Goal: Task Accomplishment & Management: Manage account settings

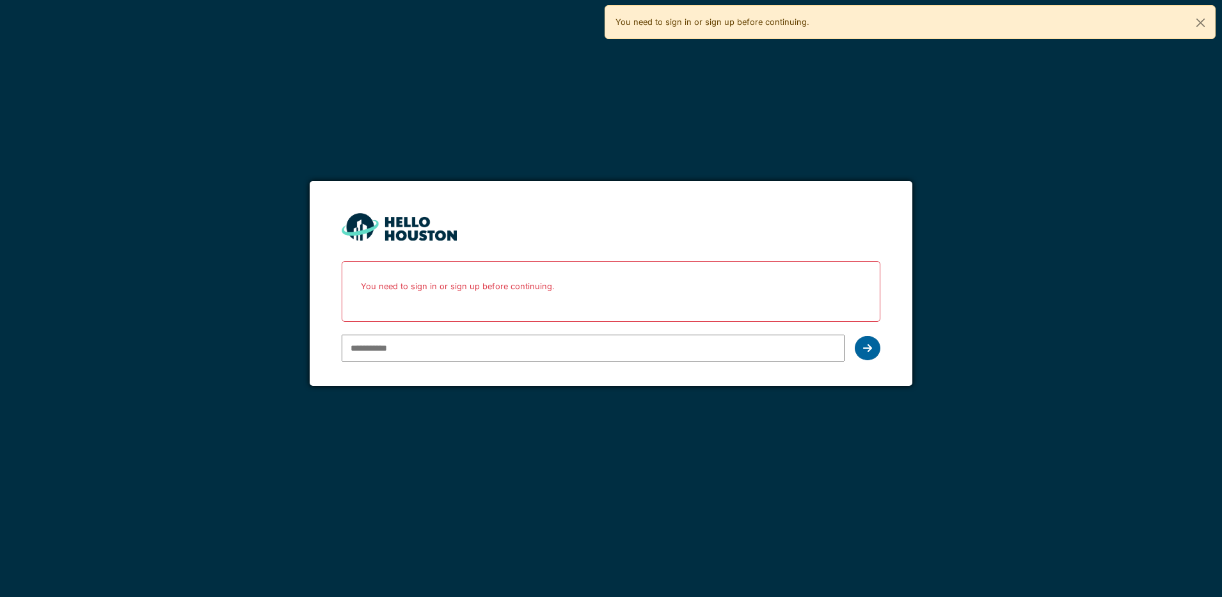
type input "**********"
click at [867, 346] on icon at bounding box center [867, 348] width 9 height 10
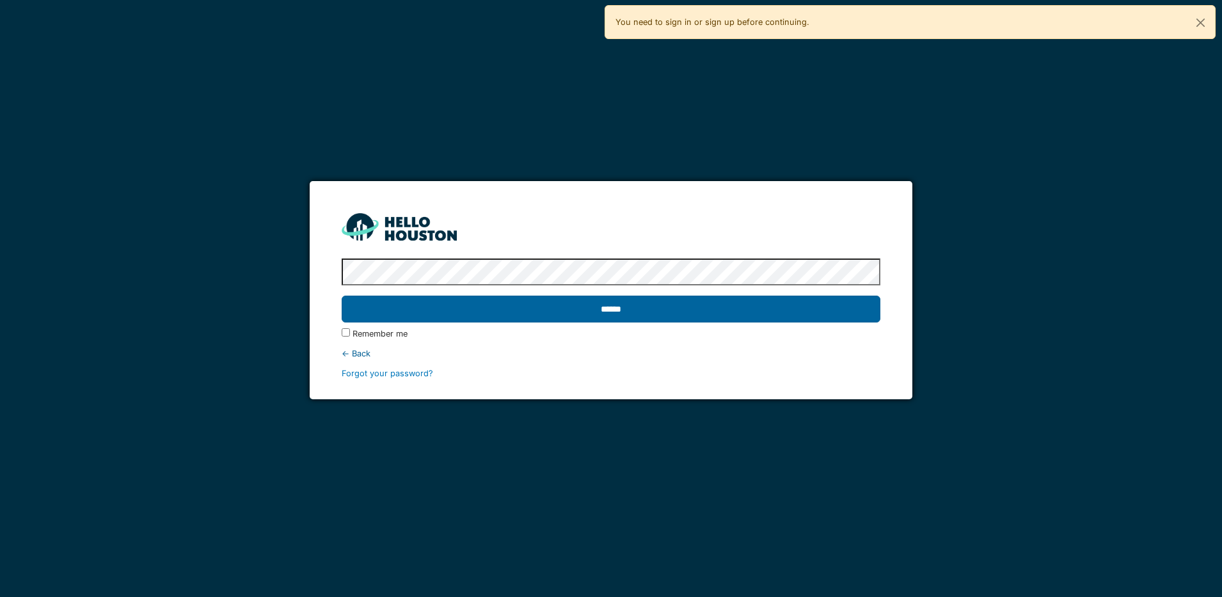
click at [726, 308] on input "******" at bounding box center [611, 309] width 539 height 27
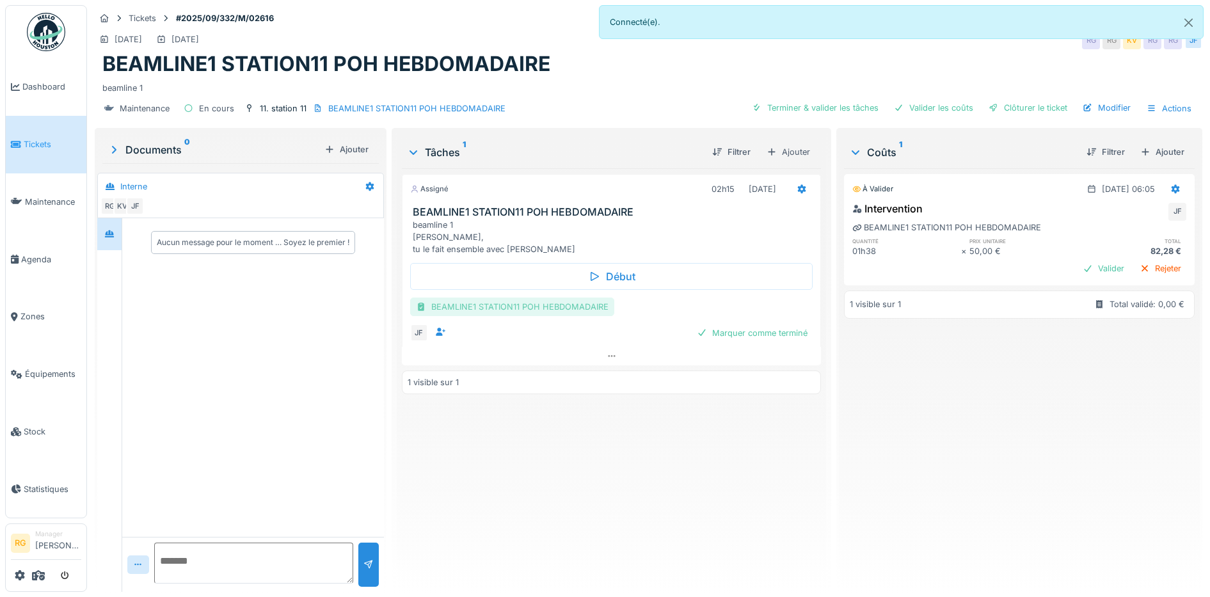
click at [493, 310] on div "BEAMLINE1 STATION11 POH HEBDOMADAIRE" at bounding box center [512, 307] width 204 height 19
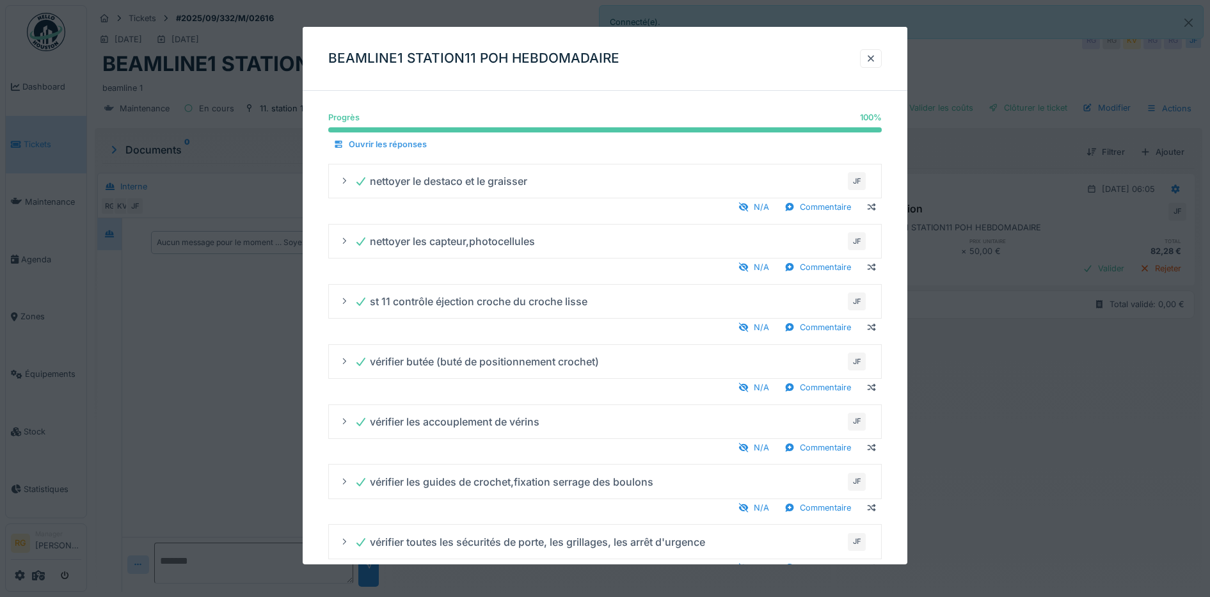
click at [360, 143] on div "Ouvrir les réponses" at bounding box center [380, 144] width 104 height 17
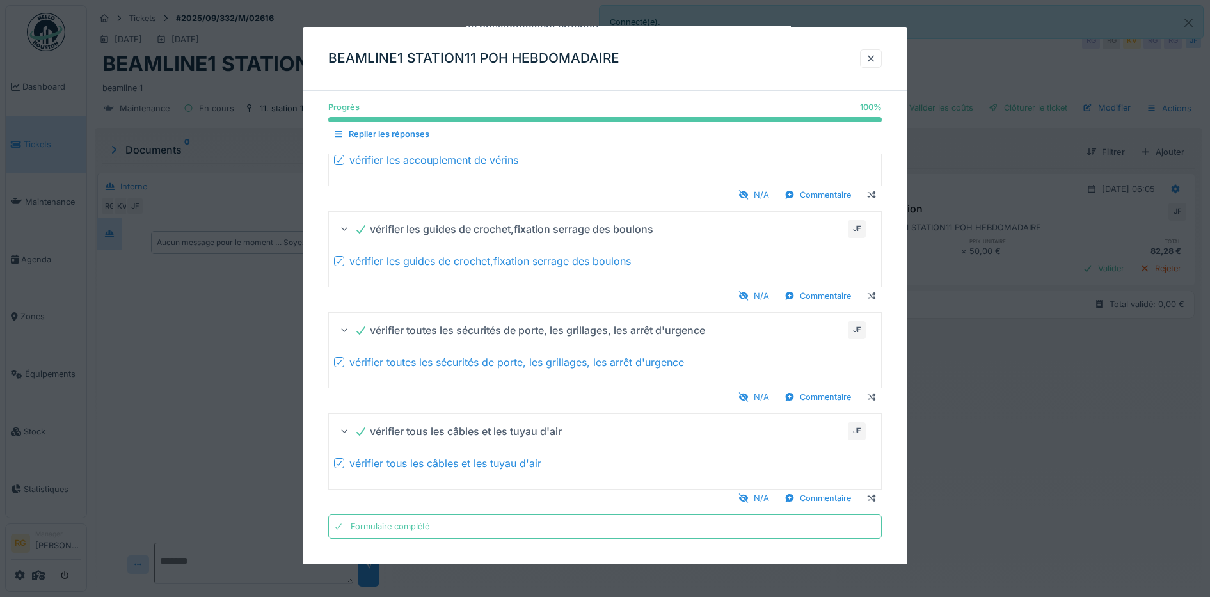
scroll to position [12, 0]
click at [876, 58] on div at bounding box center [871, 58] width 10 height 12
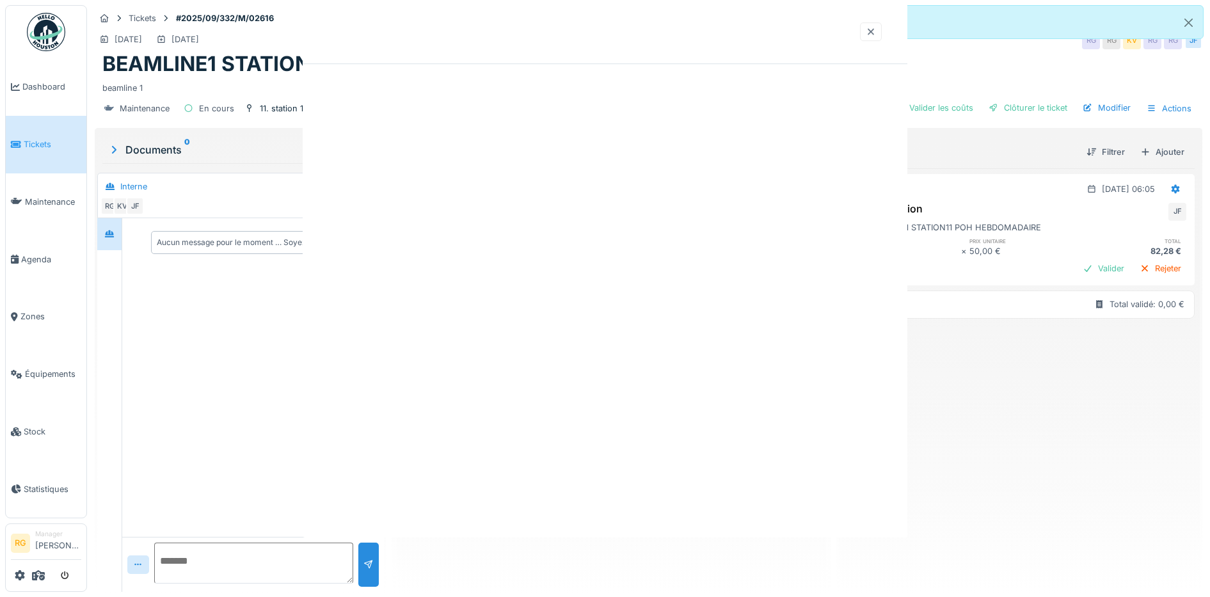
scroll to position [0, 0]
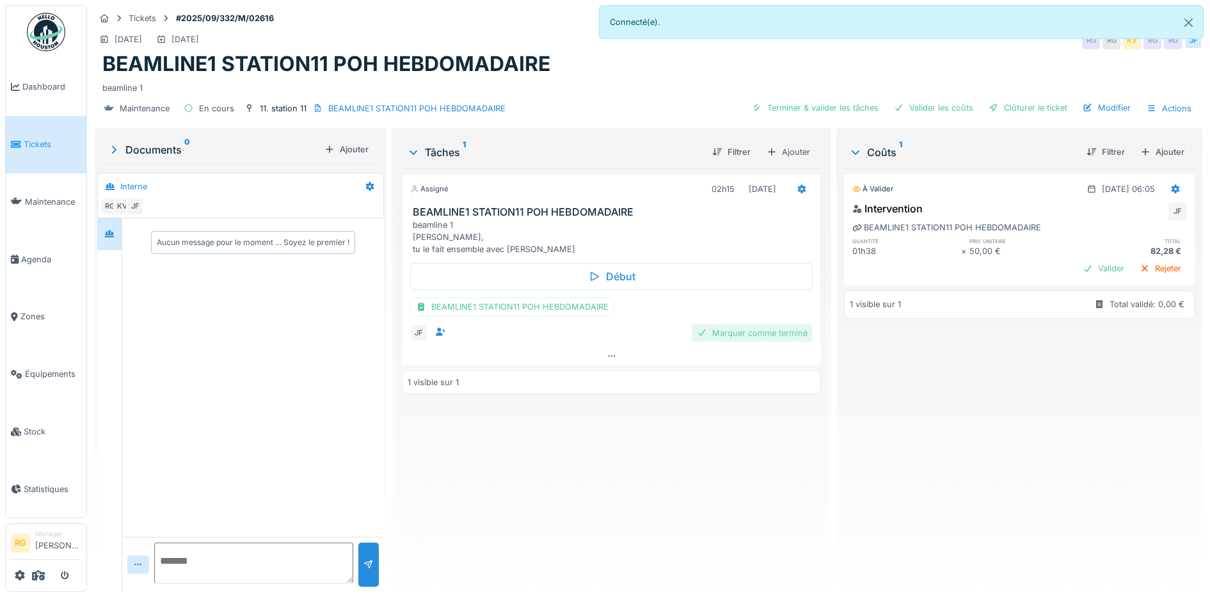
click at [781, 324] on div "Marquer comme terminé" at bounding box center [752, 332] width 121 height 17
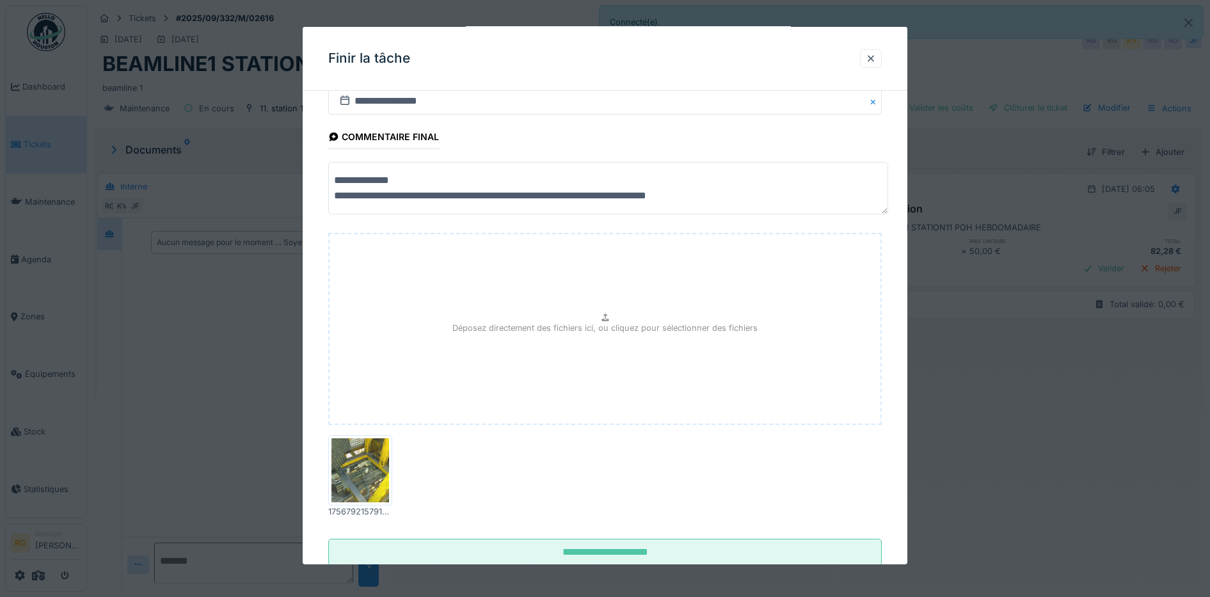
scroll to position [77, 0]
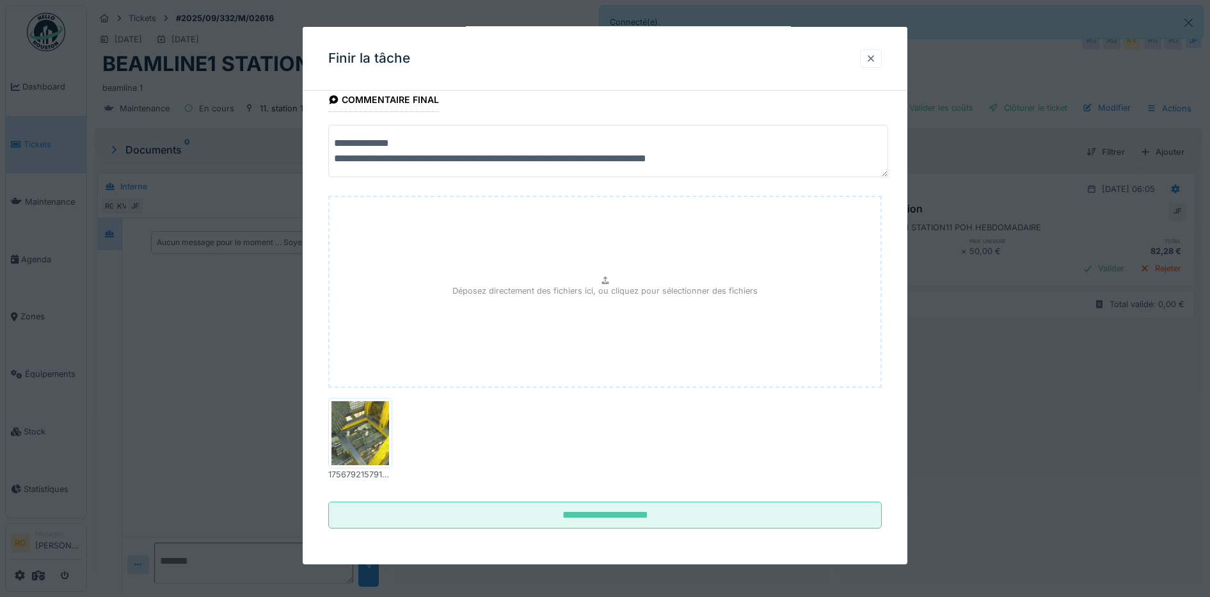
click at [876, 59] on div at bounding box center [871, 58] width 10 height 12
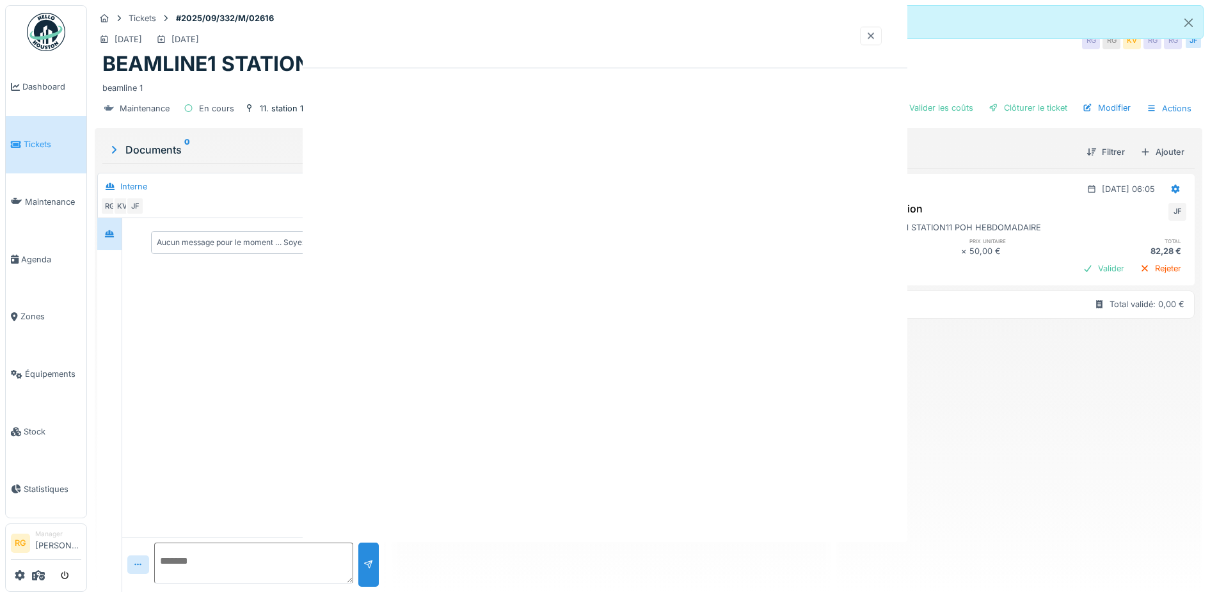
scroll to position [0, 0]
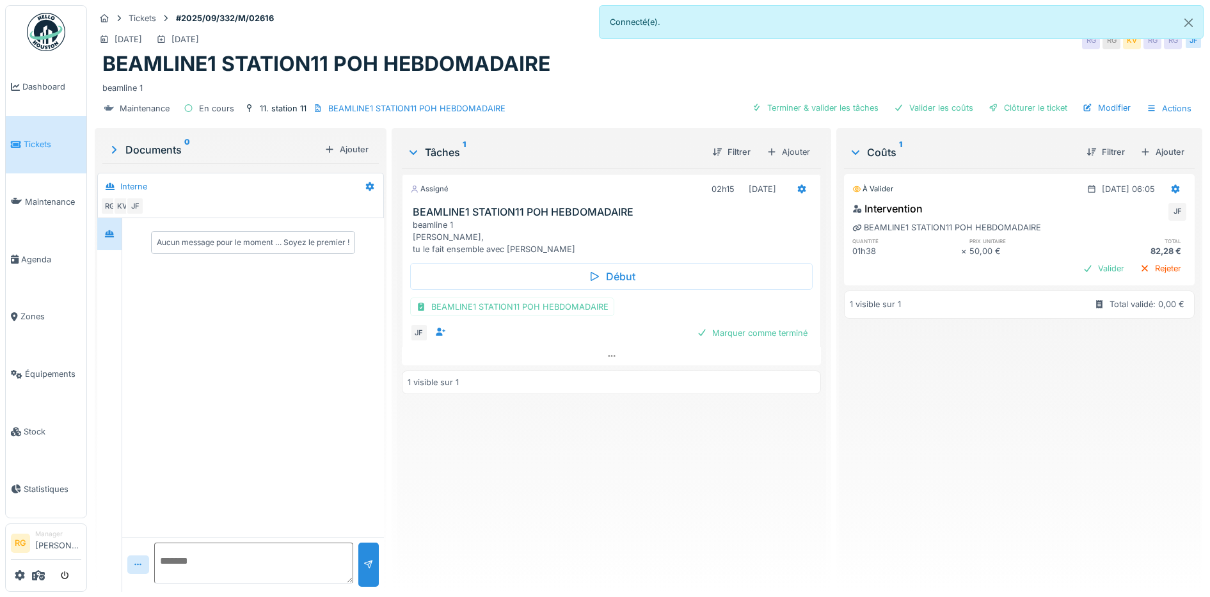
click at [155, 142] on div "Documents 0" at bounding box center [214, 149] width 212 height 15
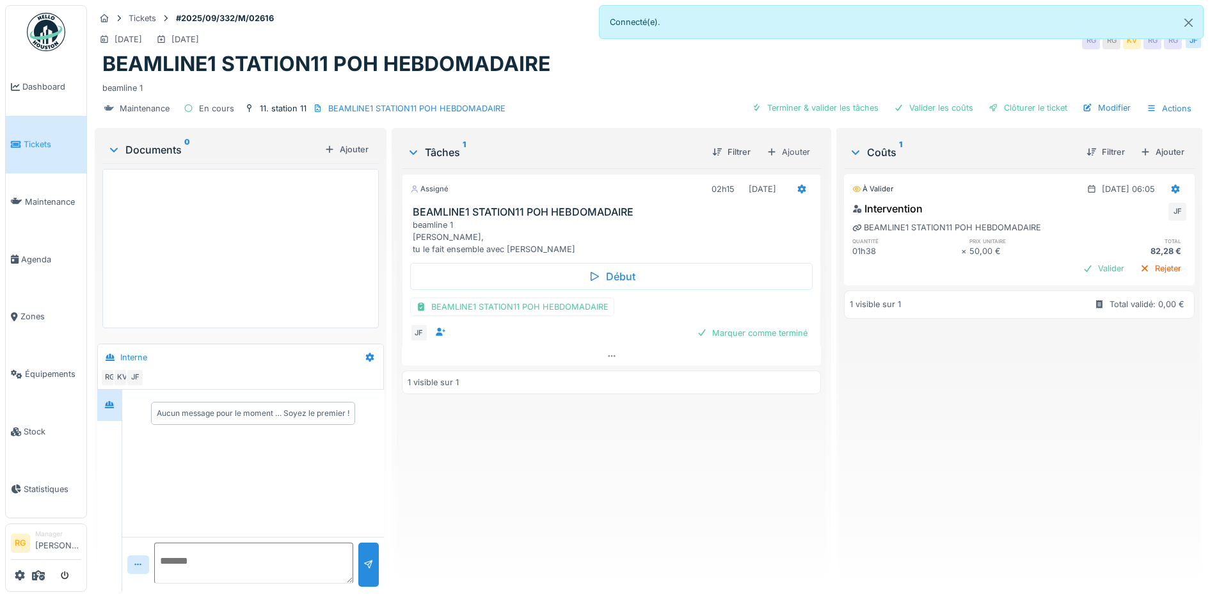
click at [155, 142] on div "Documents 0" at bounding box center [214, 149] width 212 height 15
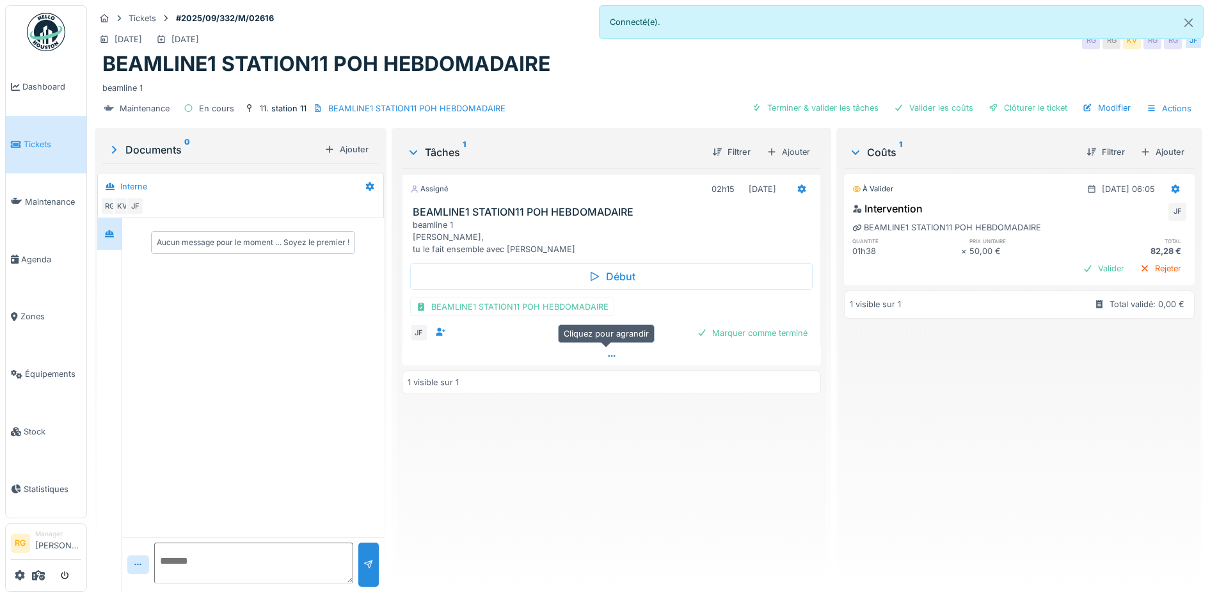
click at [607, 352] on icon at bounding box center [612, 356] width 10 height 8
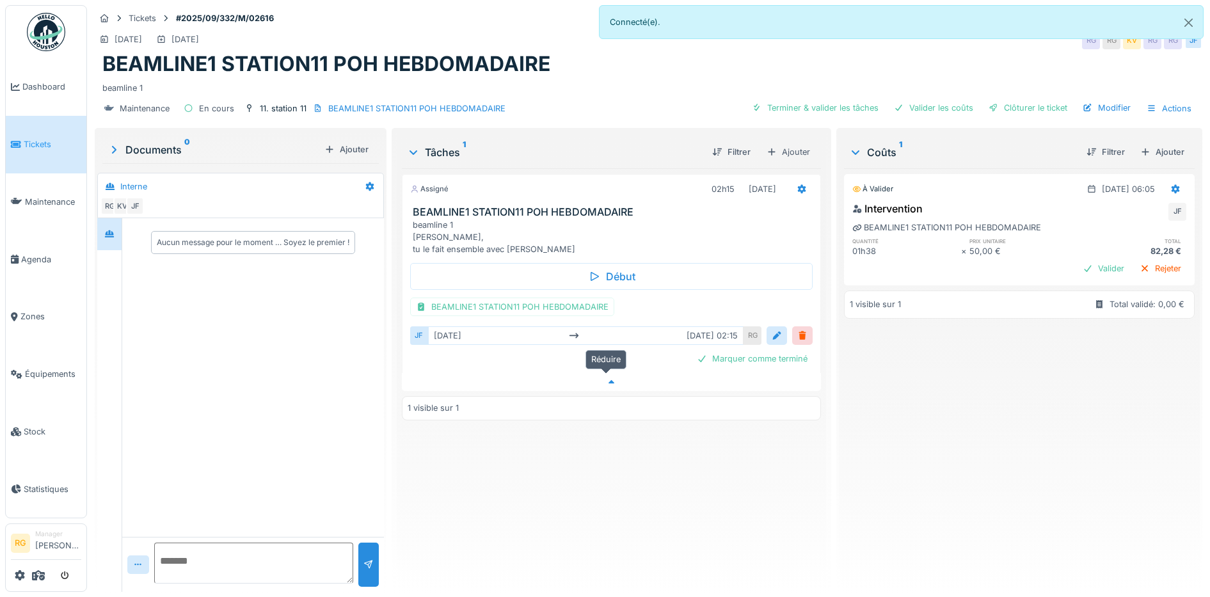
click at [607, 378] on icon at bounding box center [612, 382] width 10 height 8
click at [776, 326] on div "Marquer comme terminé" at bounding box center [752, 332] width 121 height 17
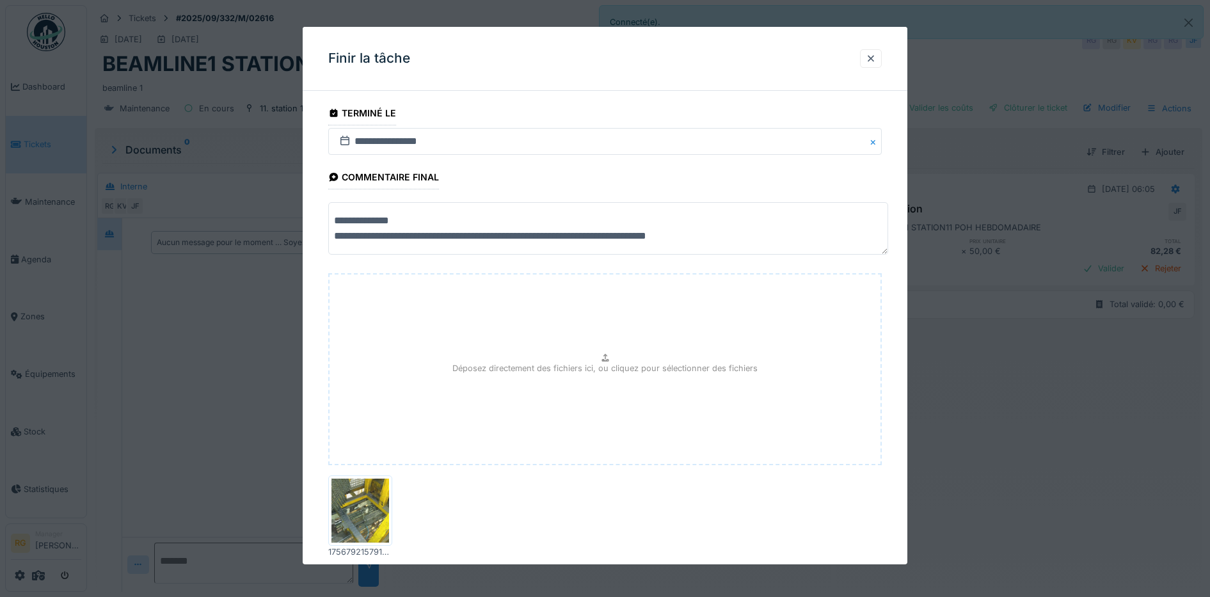
scroll to position [77, 0]
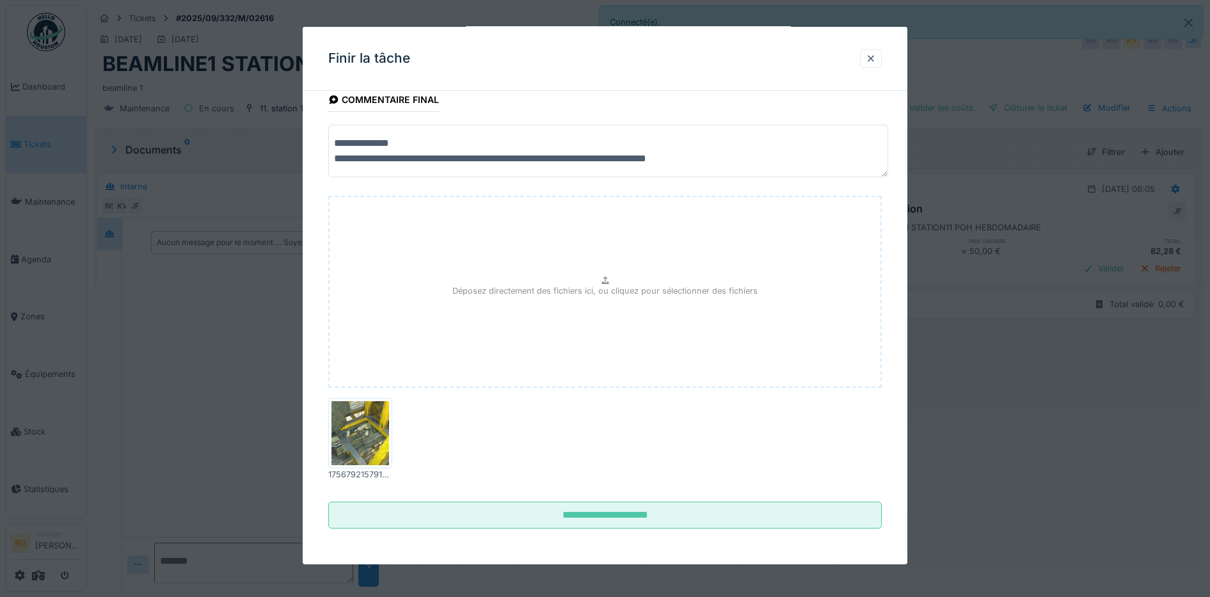
click at [355, 429] on img at bounding box center [361, 433] width 58 height 64
click at [876, 61] on div at bounding box center [871, 58] width 10 height 12
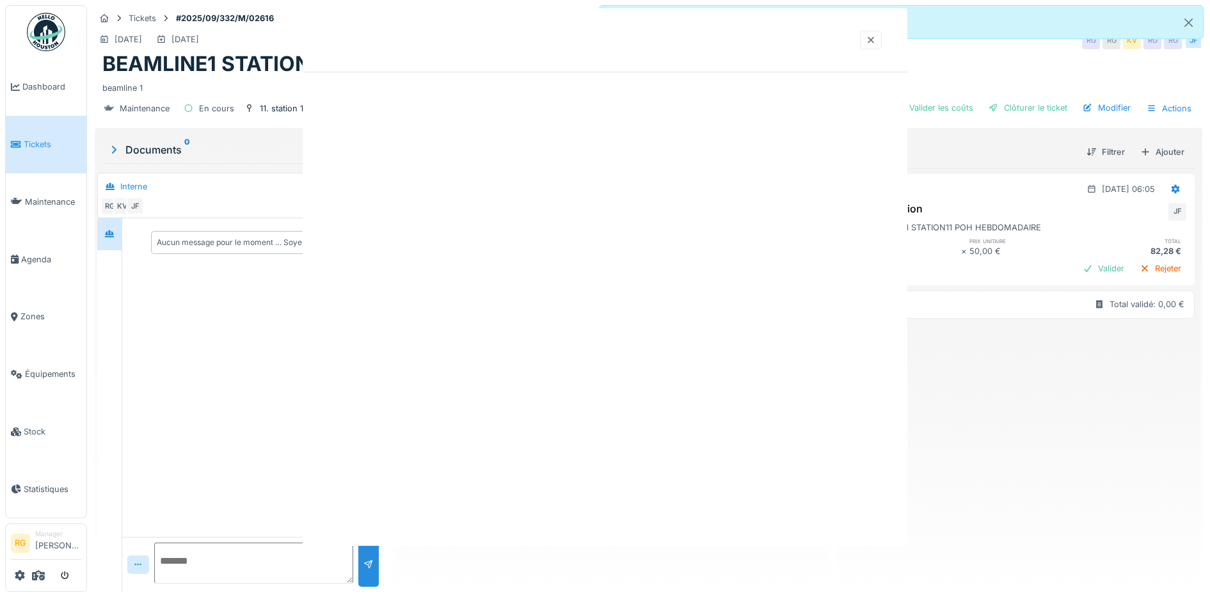
scroll to position [0, 0]
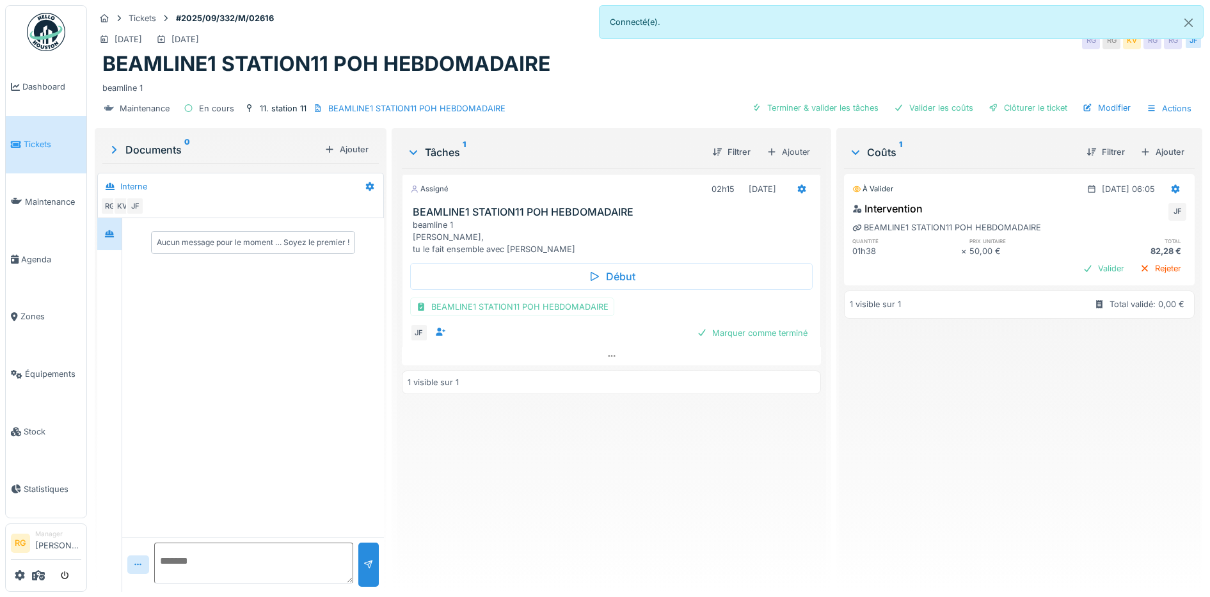
click at [604, 219] on div "beamline 1 Bonjour Jamal, tu le fait ensemble avec Pierre" at bounding box center [614, 237] width 403 height 37
click at [115, 146] on icon at bounding box center [114, 150] width 4 height 8
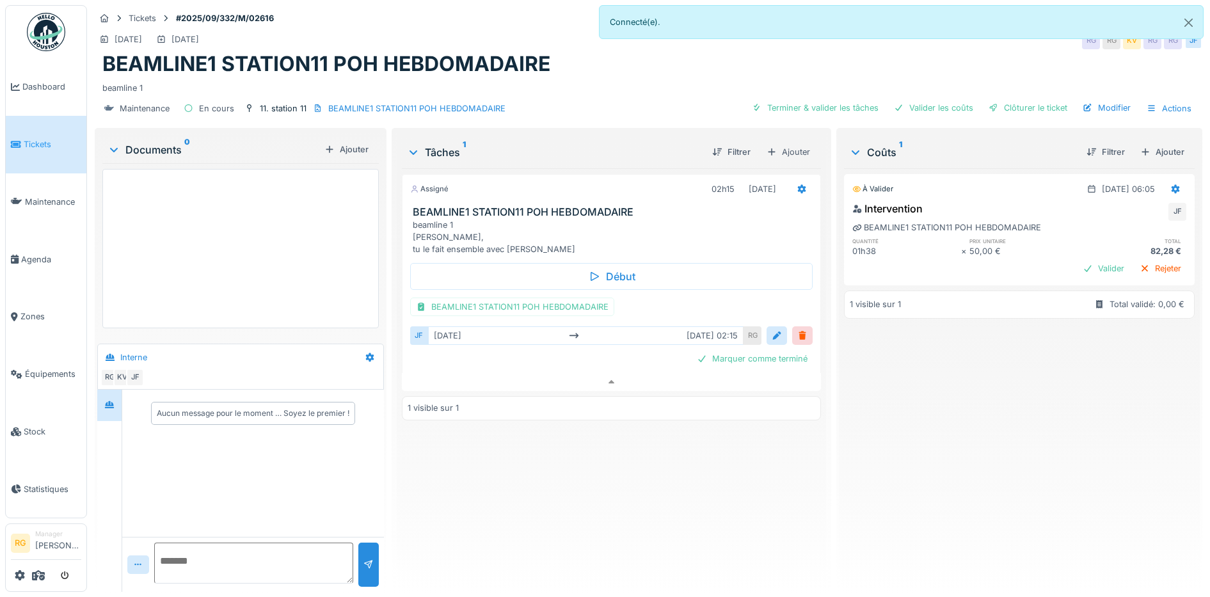
click at [223, 219] on div at bounding box center [240, 248] width 276 height 159
click at [1014, 365] on div "À valider 02/09/2025 @ 06:05 Intervention JF BEAMLINE1 STATION11 POH HEBDOMADAI…" at bounding box center [1019, 374] width 351 height 413
click at [763, 350] on div "Marquer comme terminé" at bounding box center [752, 358] width 121 height 17
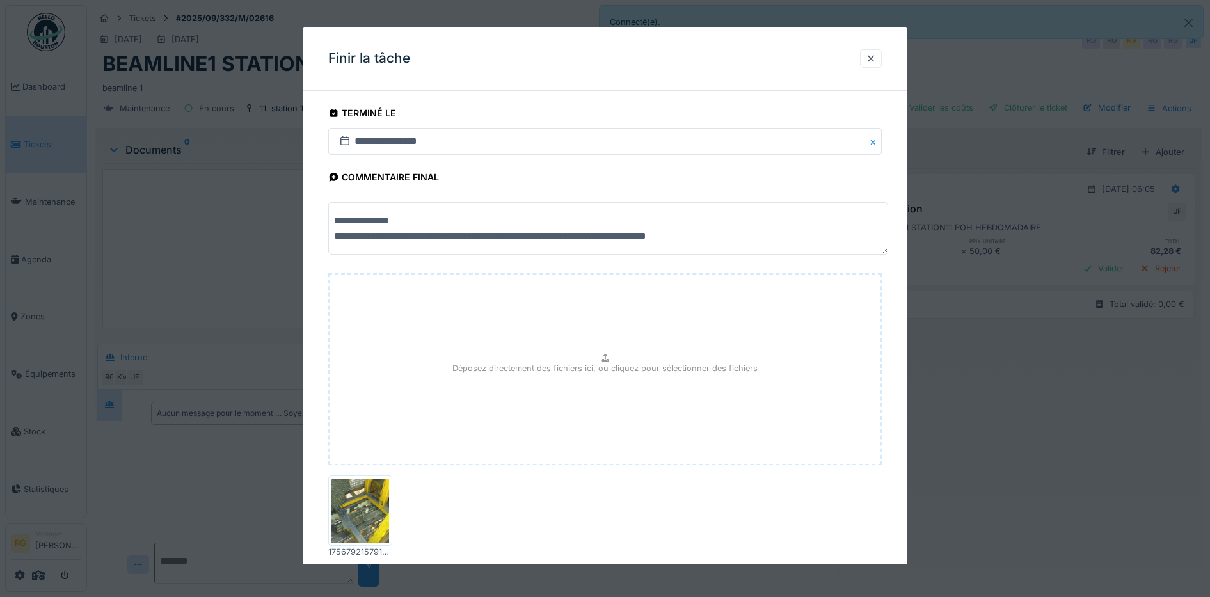
scroll to position [77, 0]
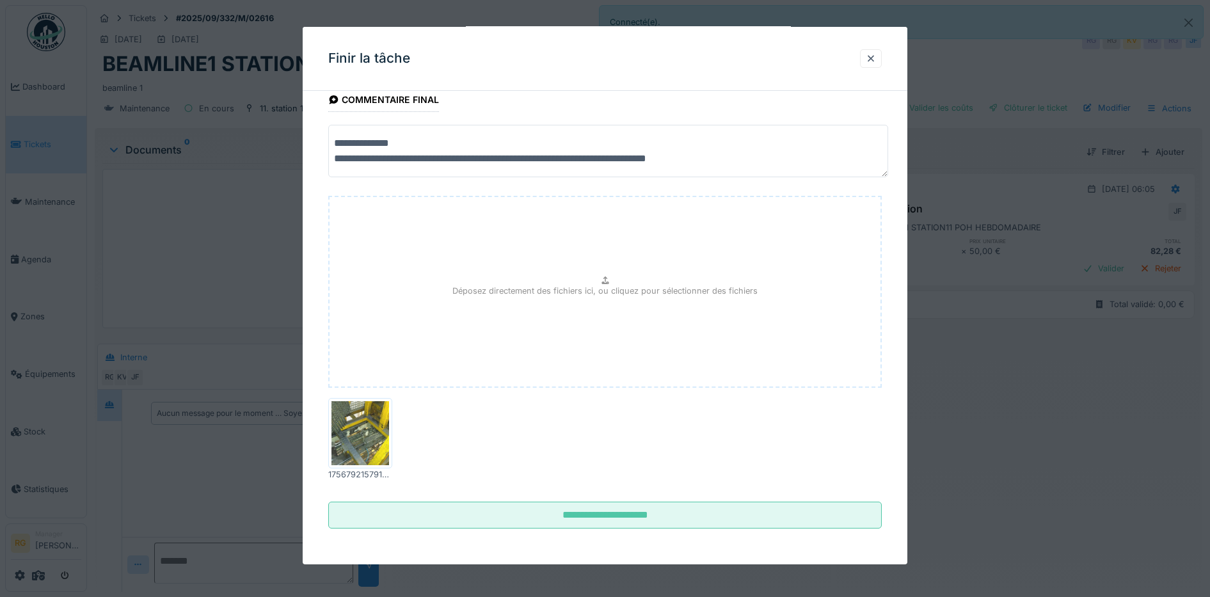
click at [354, 431] on img at bounding box center [361, 433] width 58 height 64
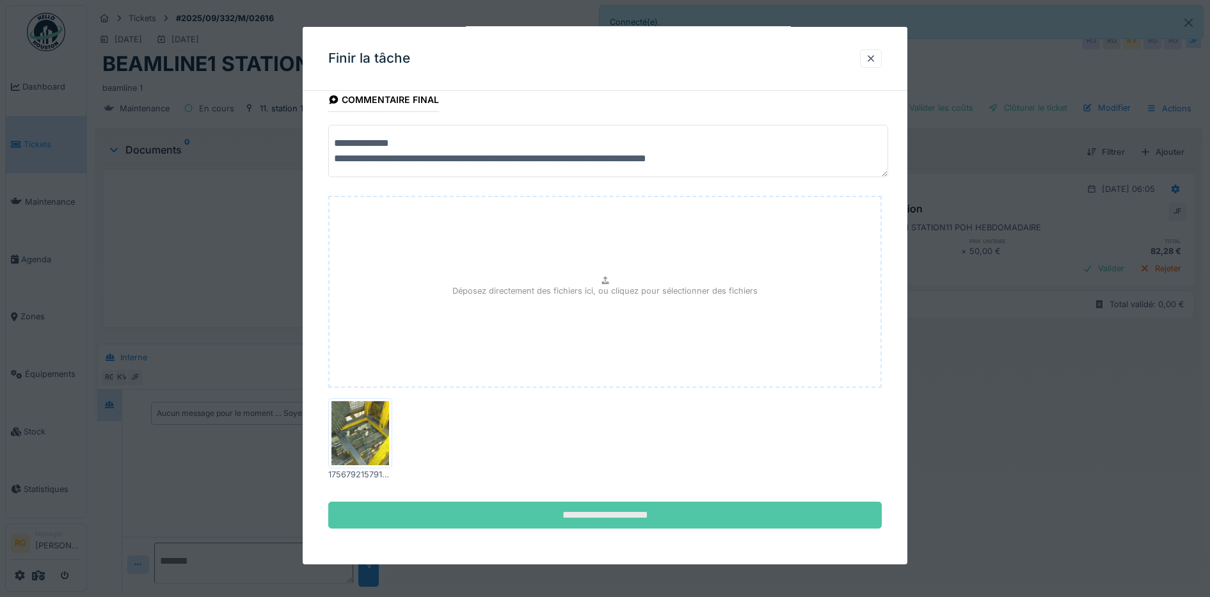
click at [622, 518] on input "**********" at bounding box center [605, 515] width 554 height 27
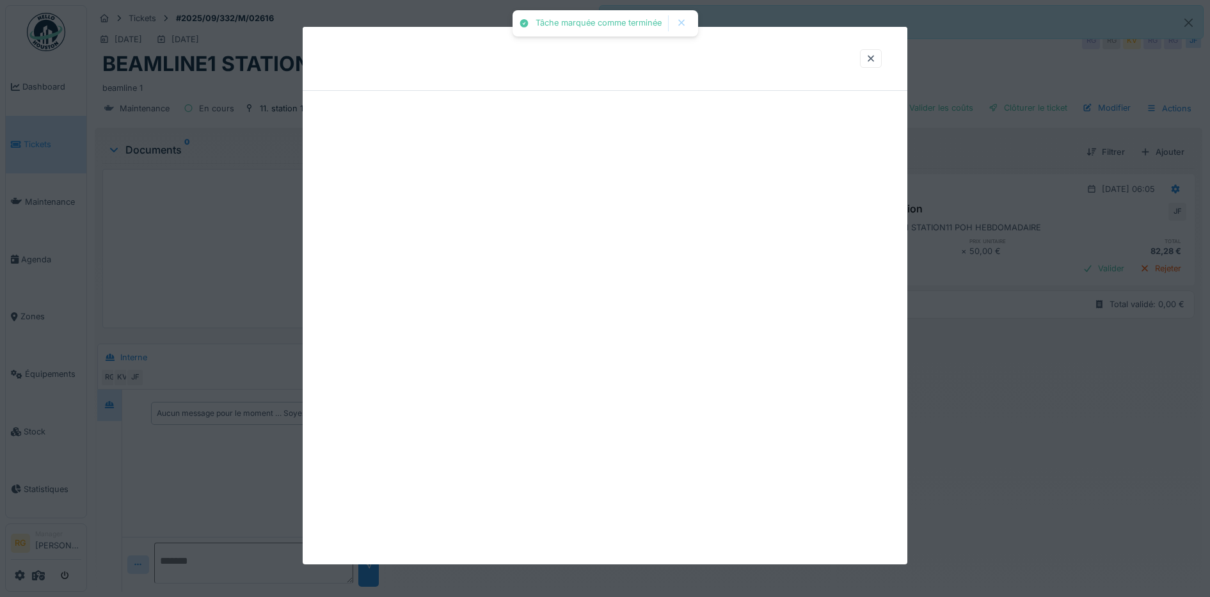
scroll to position [0, 0]
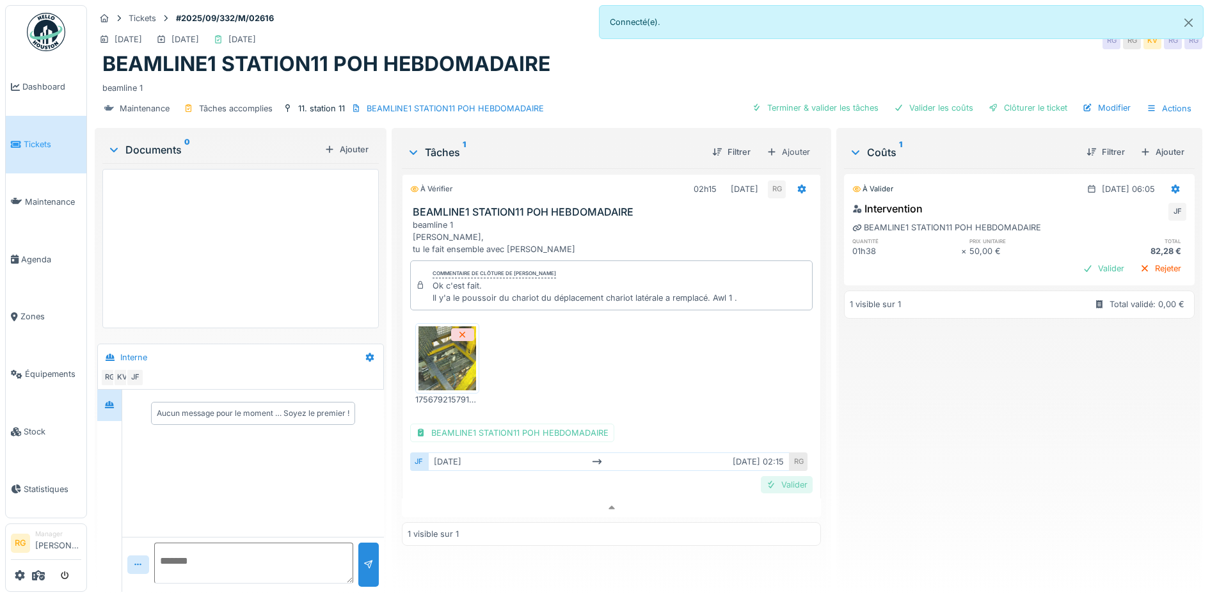
click at [780, 476] on div "Valider" at bounding box center [787, 484] width 52 height 17
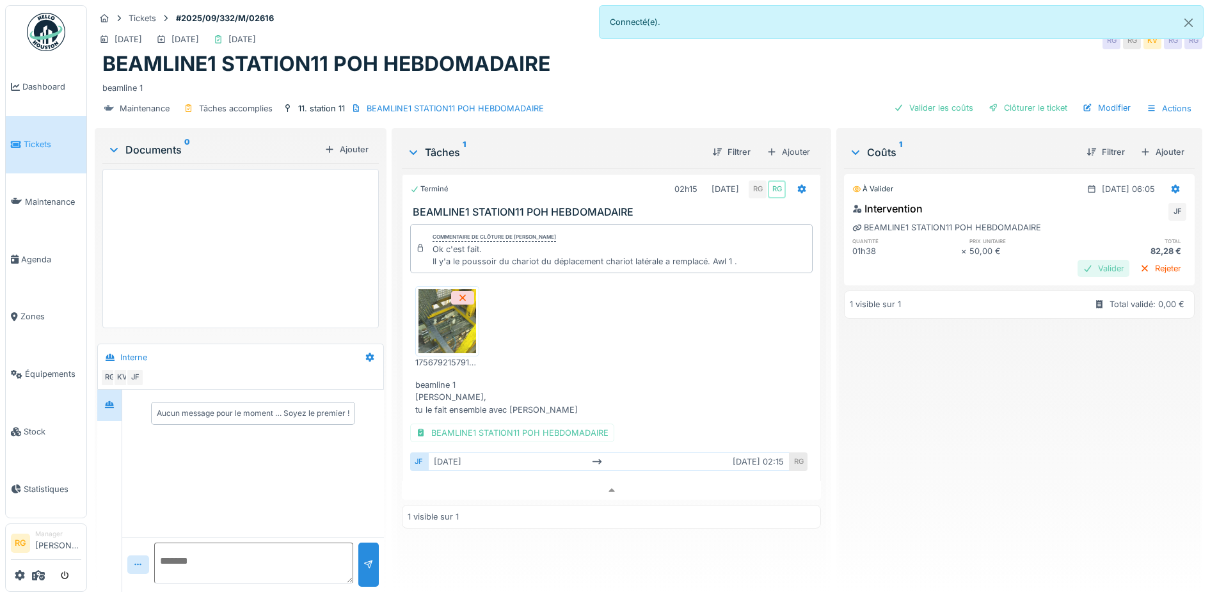
click at [1078, 260] on div "Valider" at bounding box center [1104, 268] width 52 height 17
click at [607, 486] on icon at bounding box center [612, 490] width 10 height 8
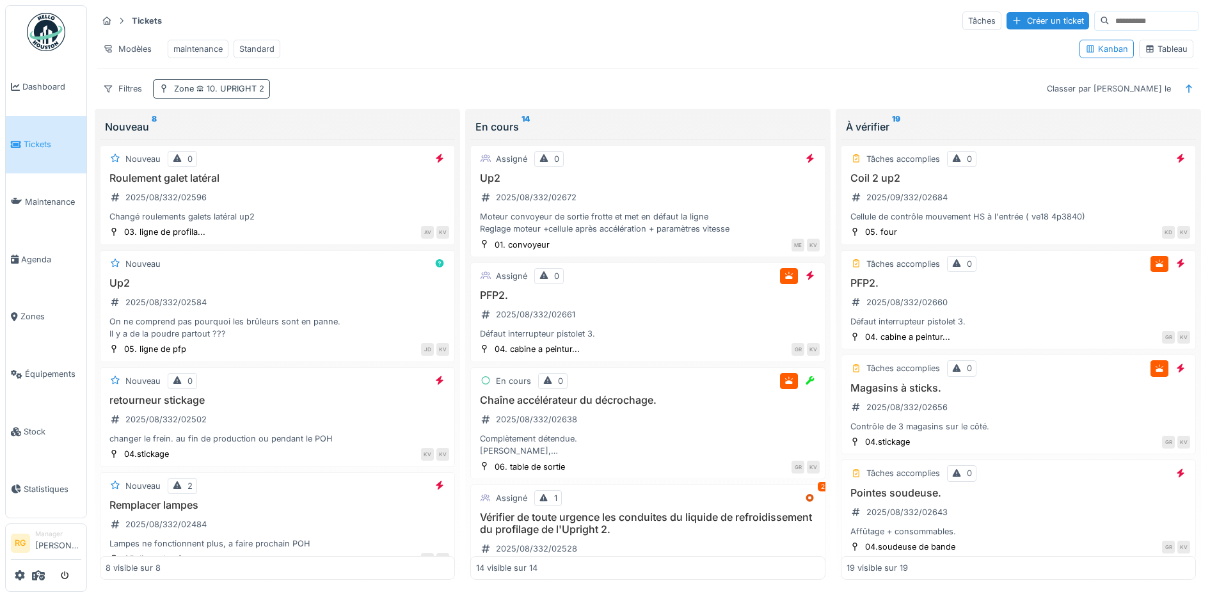
click at [203, 93] on span "10. UPRIGHT 2" at bounding box center [229, 89] width 70 height 10
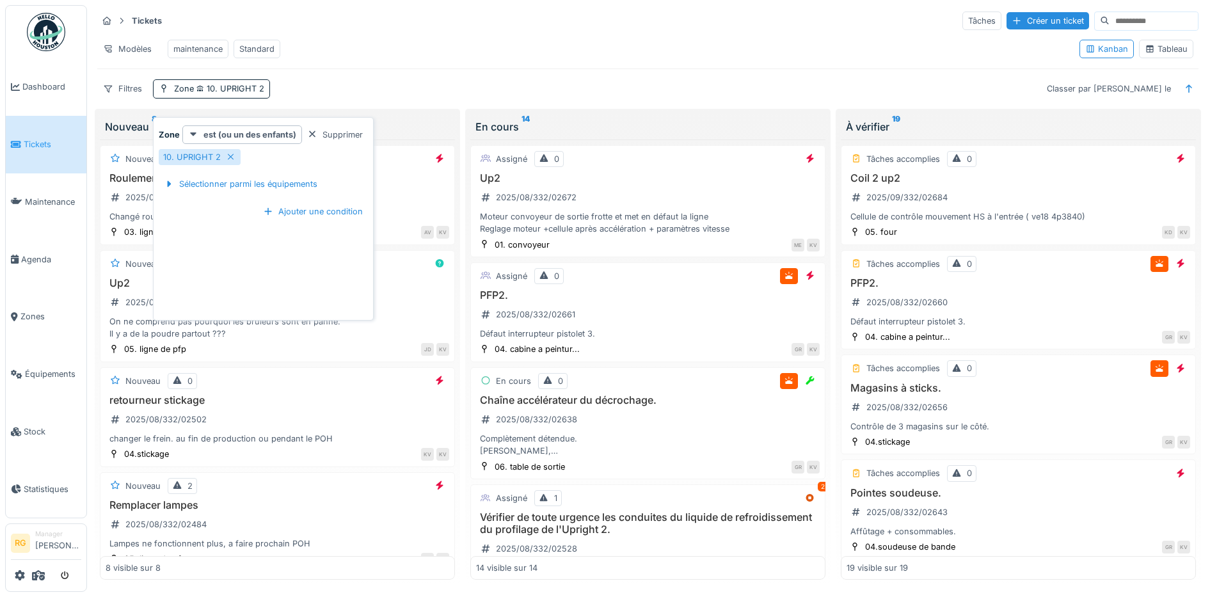
drag, startPoint x: 312, startPoint y: 131, endPoint x: 394, endPoint y: 67, distance: 104.1
click at [313, 132] on div at bounding box center [312, 135] width 10 height 12
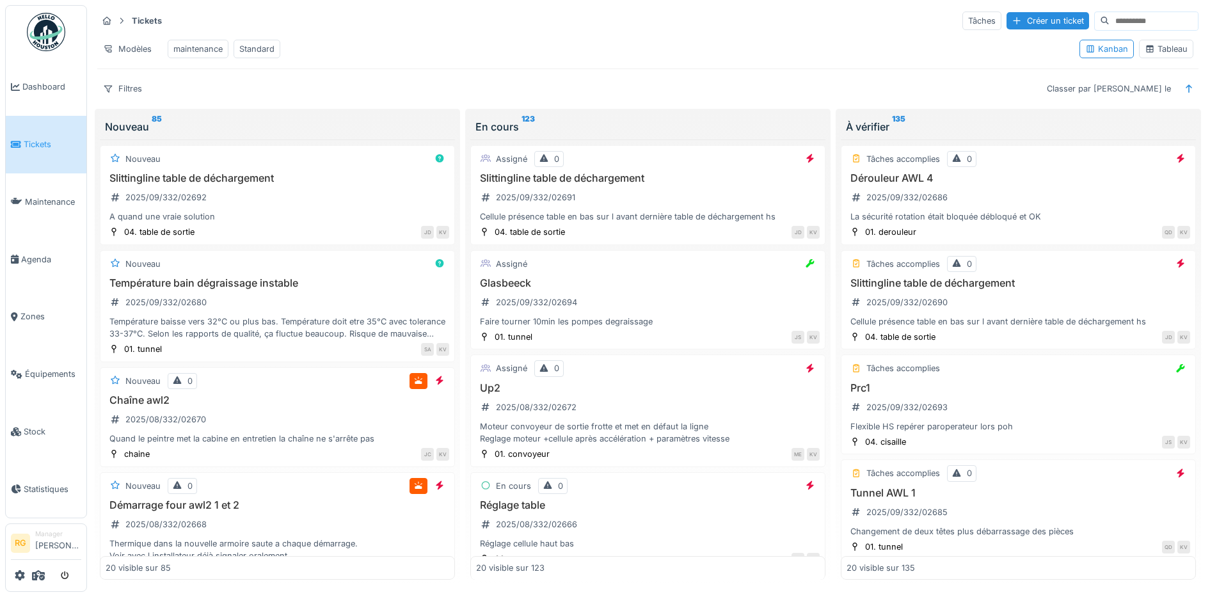
click at [1151, 55] on div "Tableau" at bounding box center [1166, 49] width 43 height 12
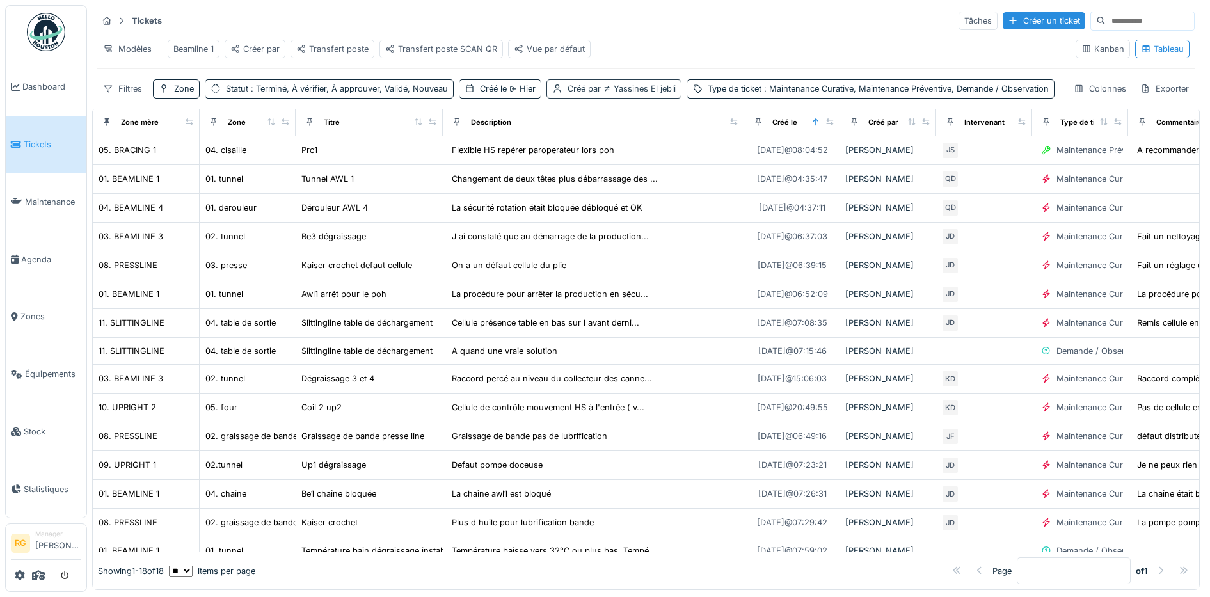
click at [622, 93] on span "Yassines El jebli" at bounding box center [638, 89] width 75 height 10
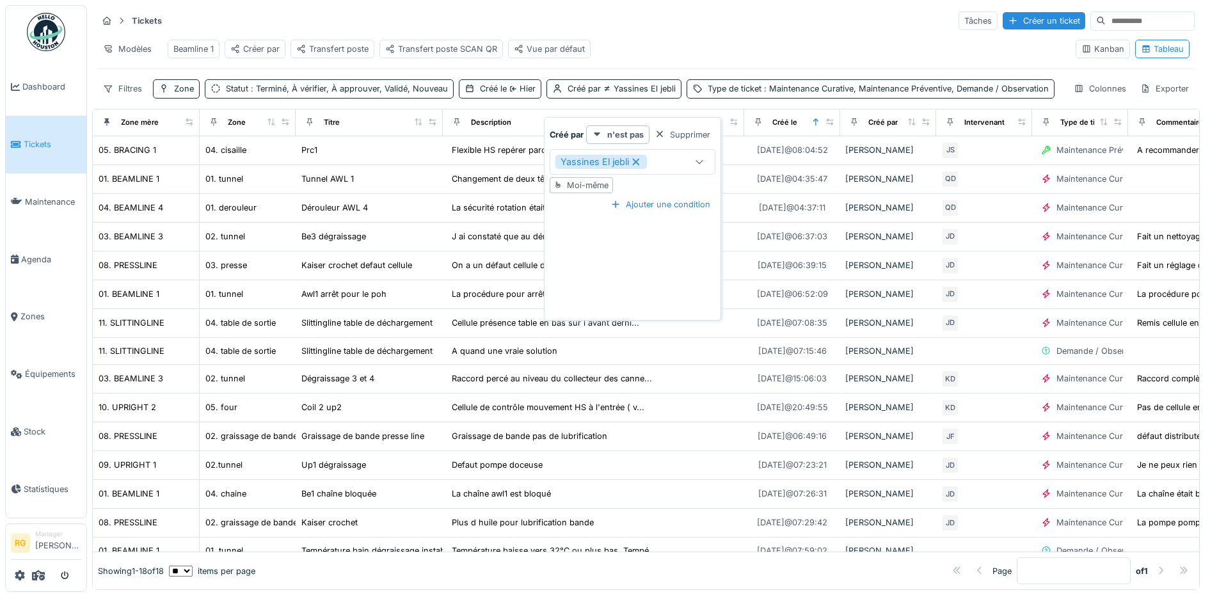
click at [698, 164] on icon at bounding box center [699, 161] width 10 height 8
type par_YzMTk "****"
click at [617, 263] on span "[PERSON_NAME]" at bounding box center [599, 260] width 76 height 14
type input "**********"
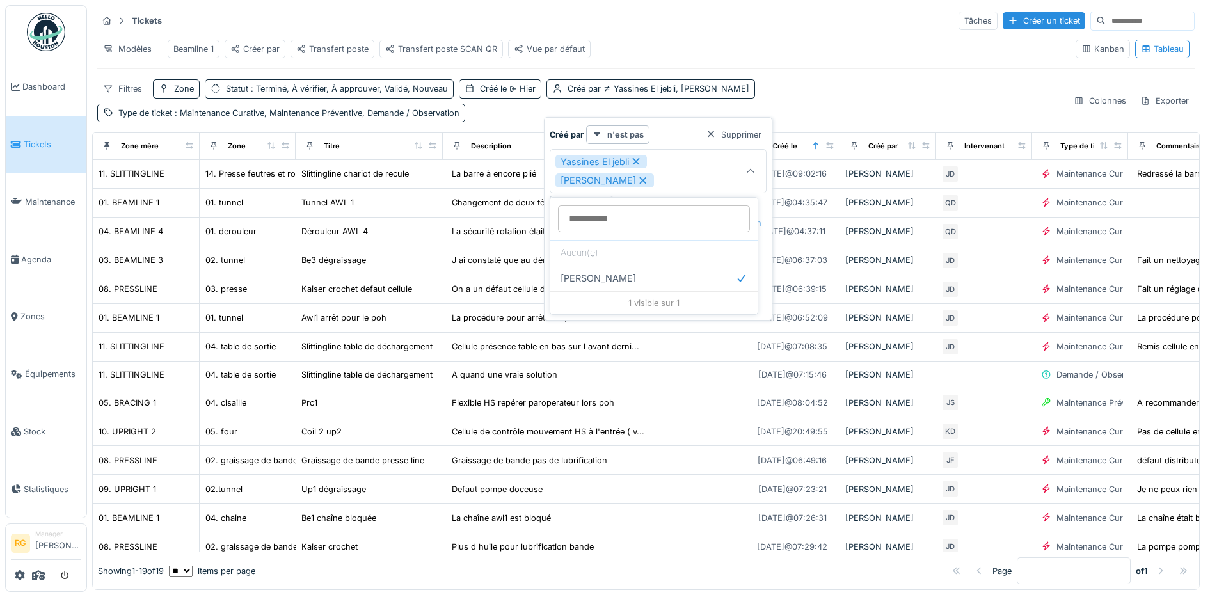
click at [775, 62] on div "Modèles Beamline 1 Créer par Transfert poste Transfert poste SCAN QR Vue par dé…" at bounding box center [581, 49] width 968 height 29
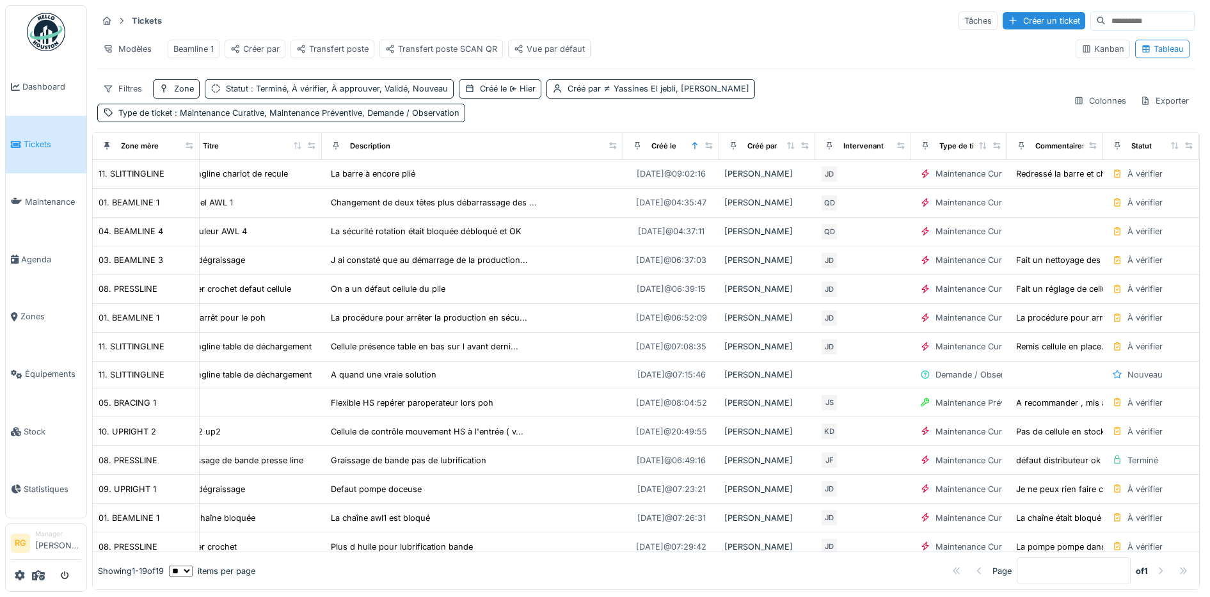
scroll to position [0, 157]
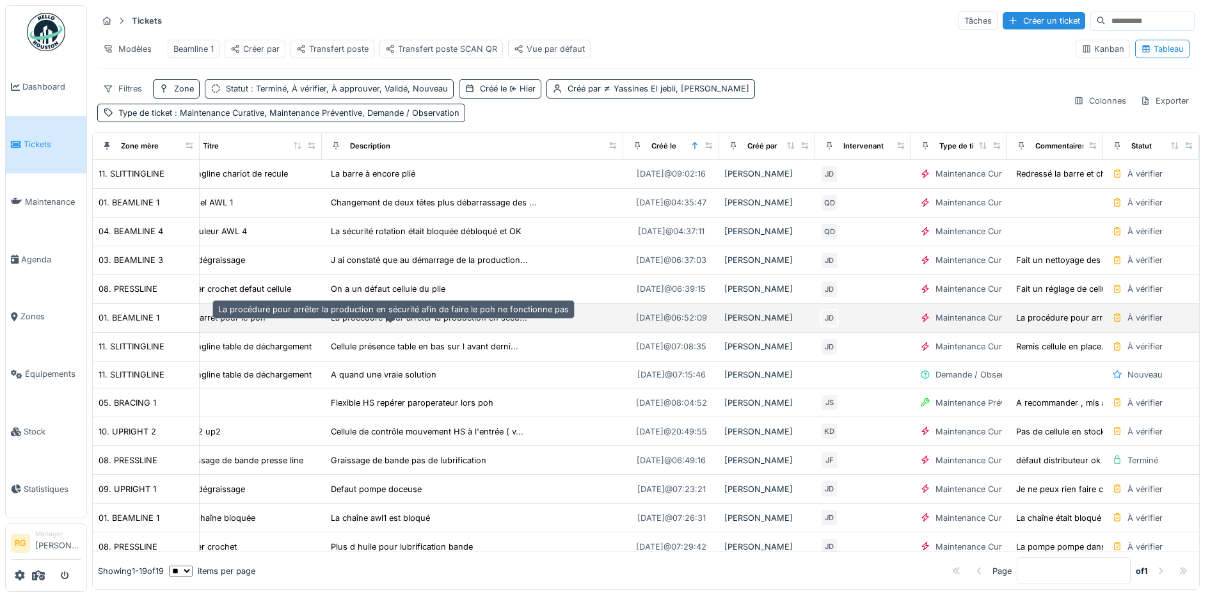
click at [380, 324] on div "La procédure pour arrêter la production en sécu..." at bounding box center [429, 318] width 196 height 12
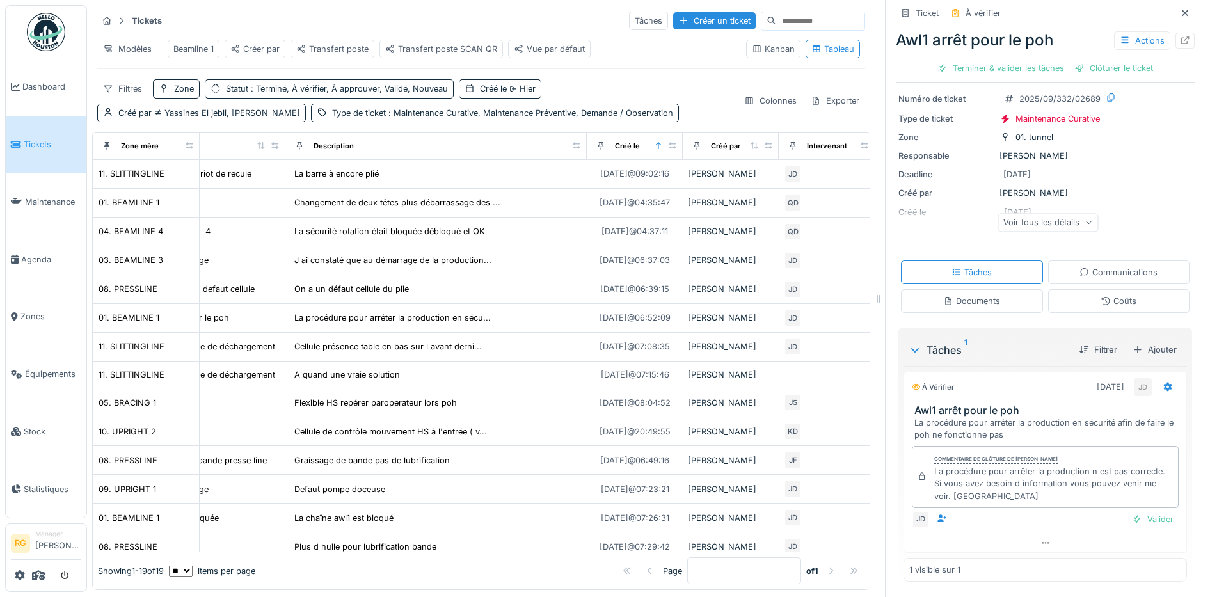
scroll to position [12, 0]
click at [959, 295] on div "Documents" at bounding box center [971, 301] width 57 height 12
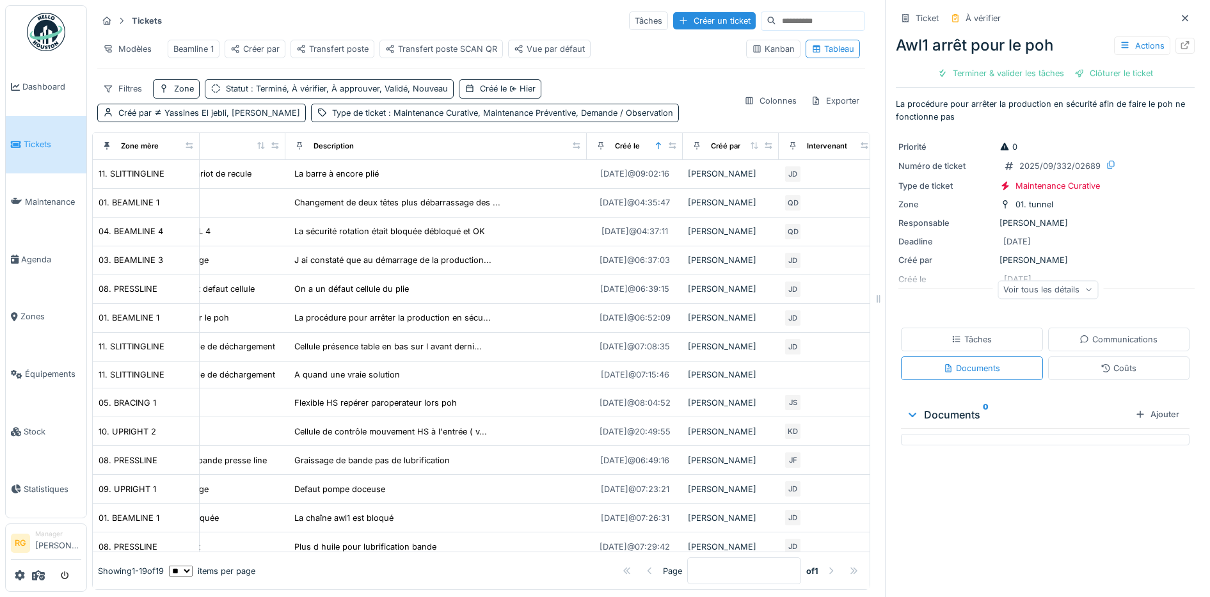
click at [961, 333] on div "Tâches" at bounding box center [972, 339] width 40 height 12
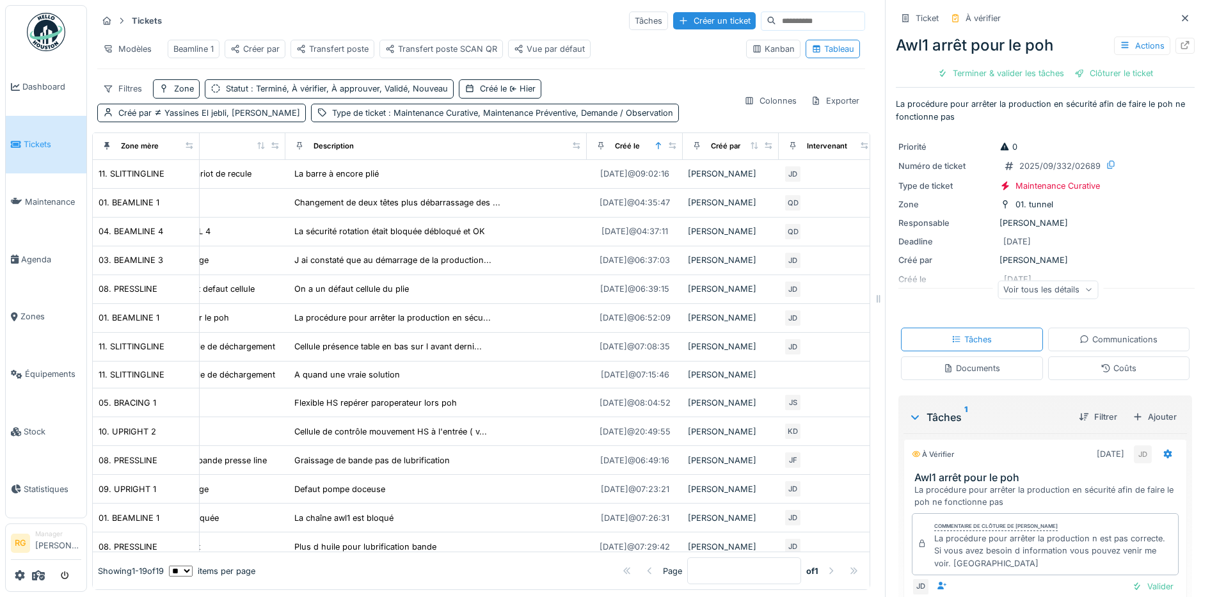
click at [1085, 287] on icon at bounding box center [1089, 290] width 8 height 6
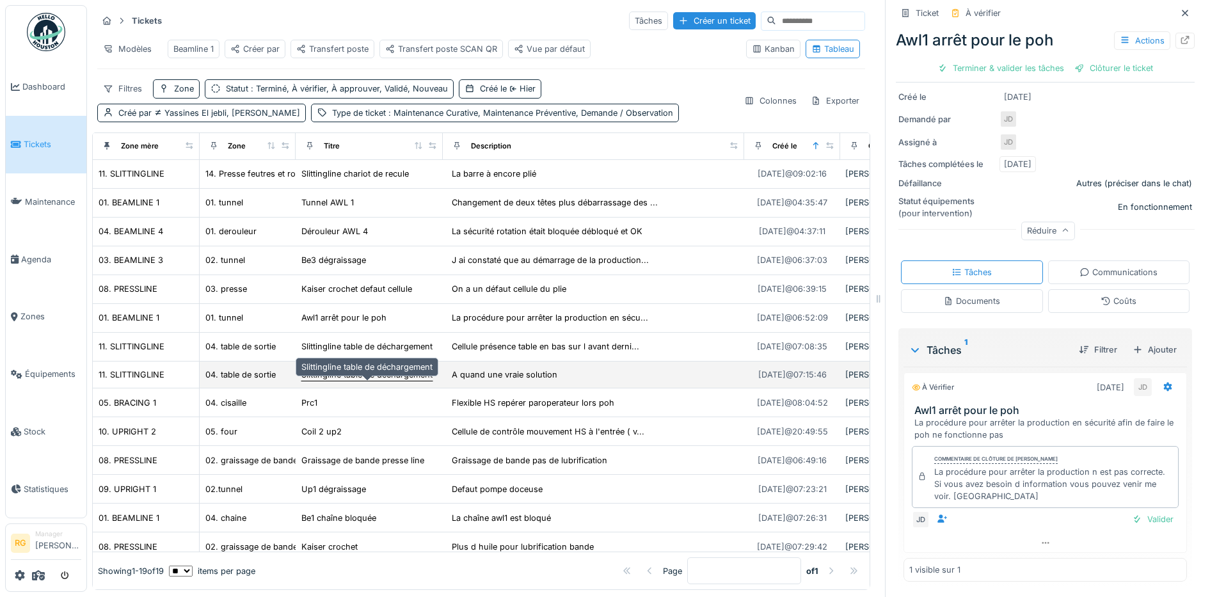
click at [362, 381] on div "Slittingline table de déchargement" at bounding box center [367, 374] width 132 height 13
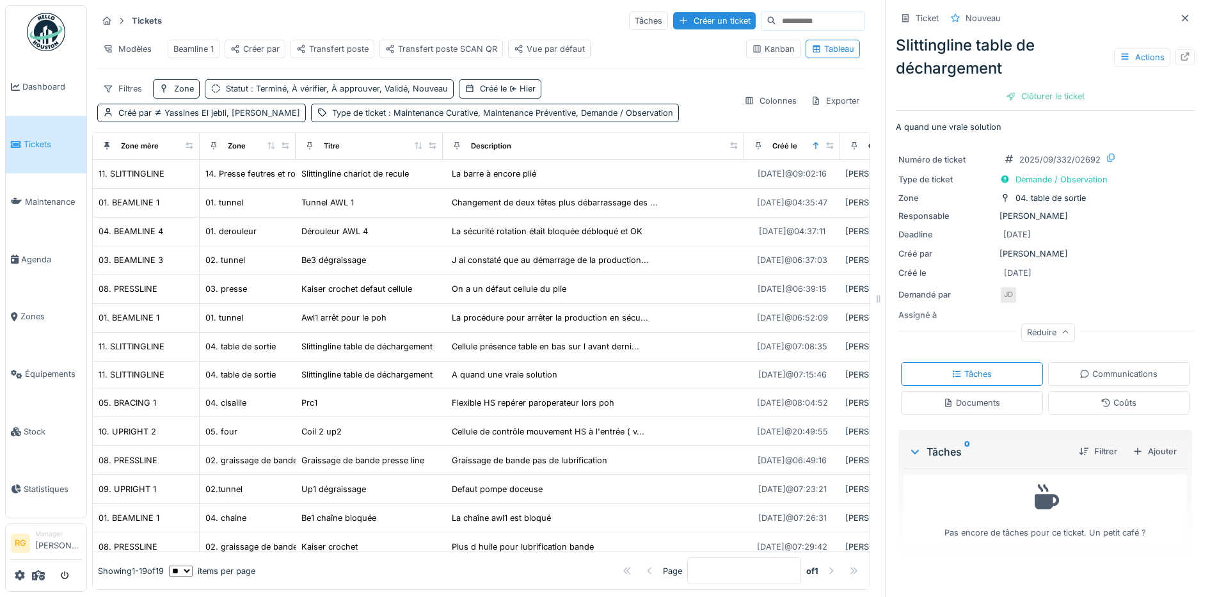
click at [970, 397] on div "Documents" at bounding box center [971, 403] width 57 height 12
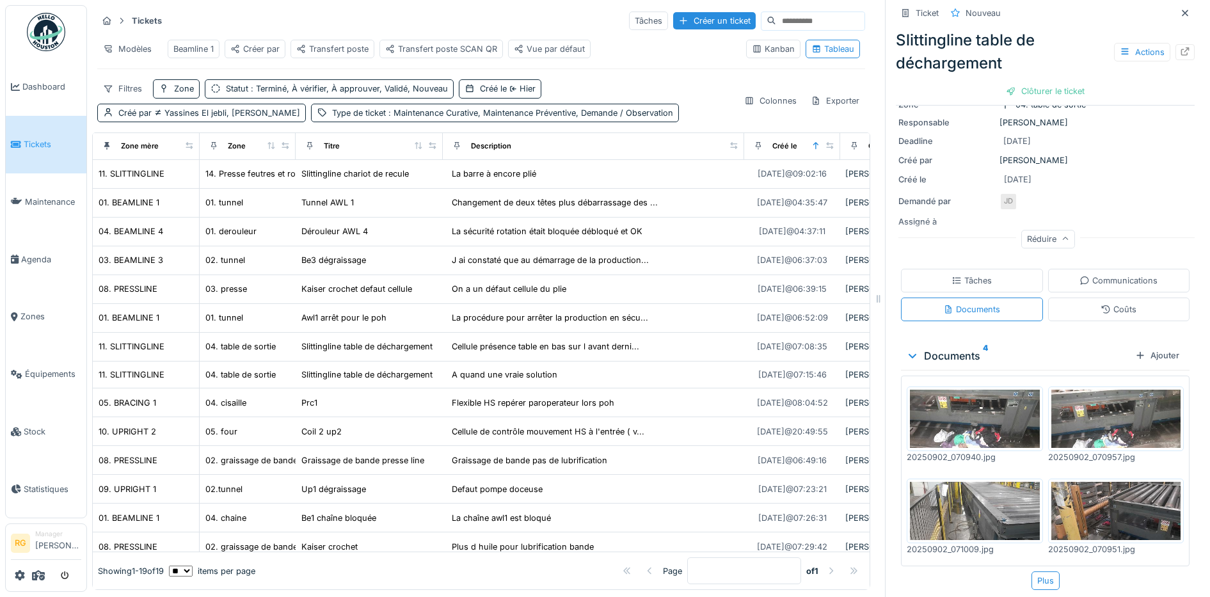
scroll to position [97, 0]
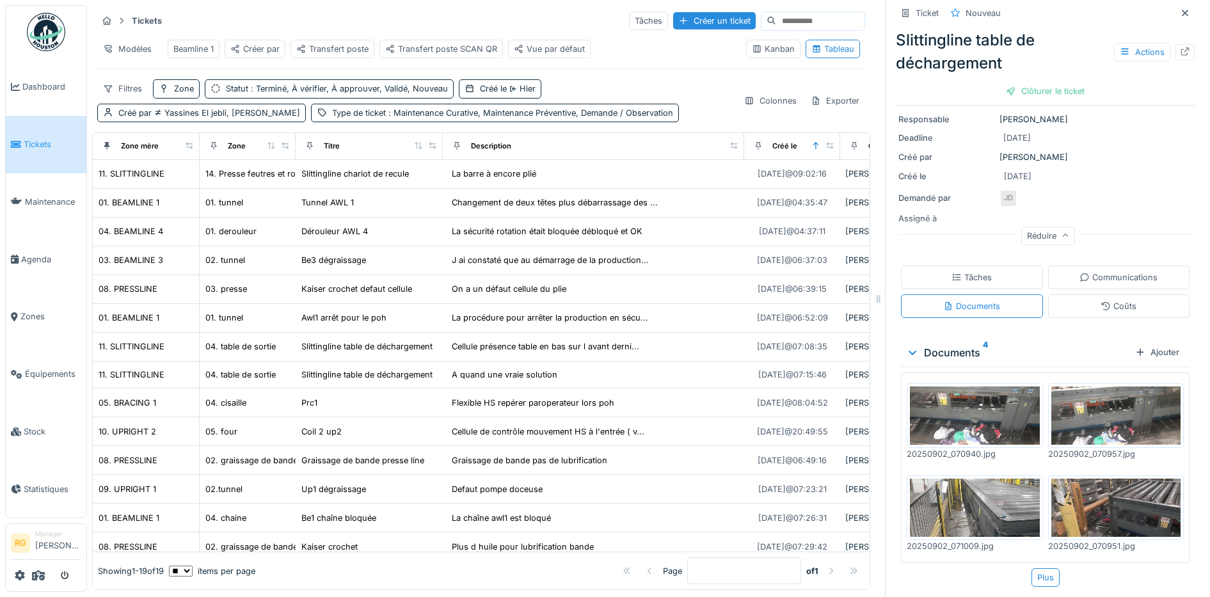
click at [966, 403] on img at bounding box center [975, 416] width 130 height 58
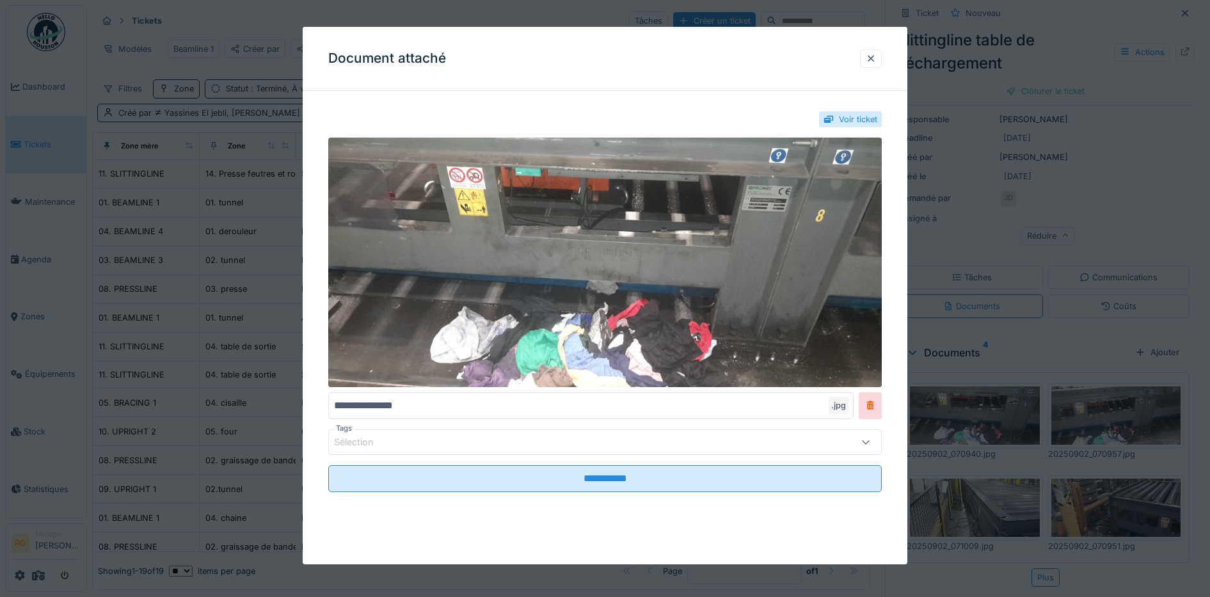
drag, startPoint x: 881, startPoint y: 58, endPoint x: 895, endPoint y: 85, distance: 30.3
click at [876, 58] on div at bounding box center [871, 58] width 10 height 12
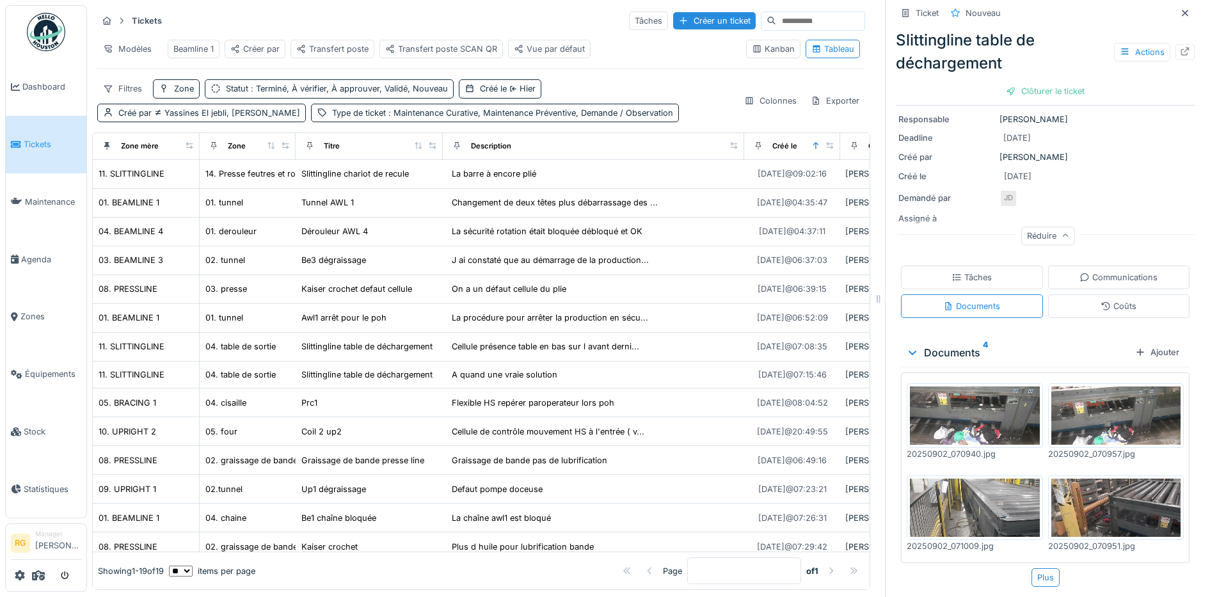
click at [1104, 413] on img at bounding box center [1116, 416] width 130 height 58
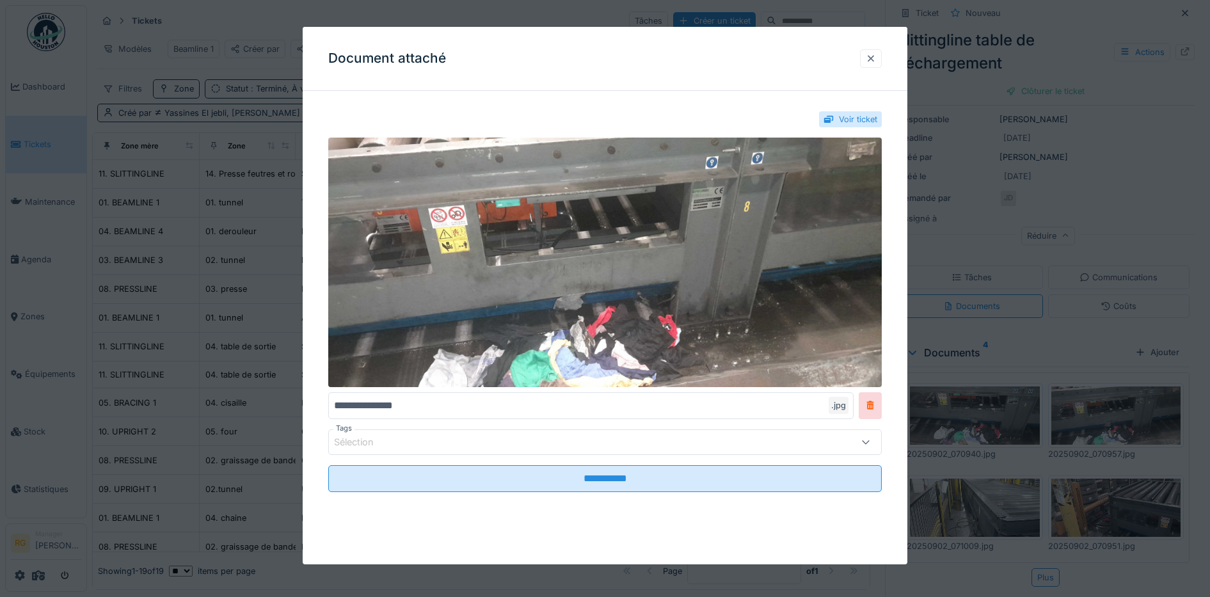
click at [876, 61] on div at bounding box center [871, 58] width 10 height 12
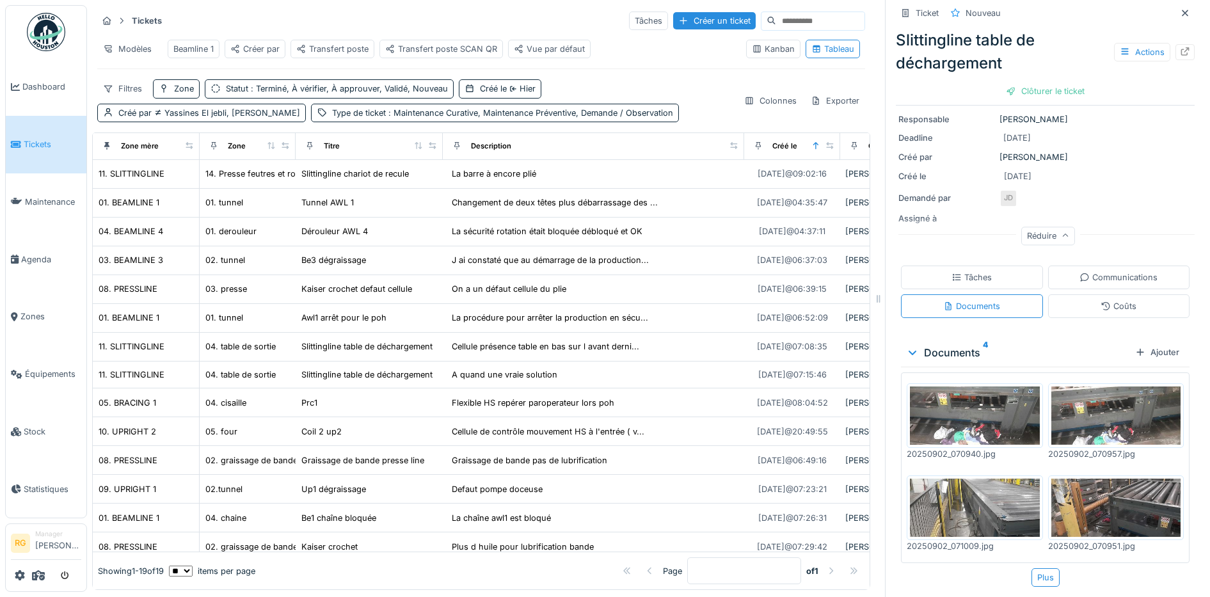
click at [970, 497] on img at bounding box center [975, 508] width 130 height 58
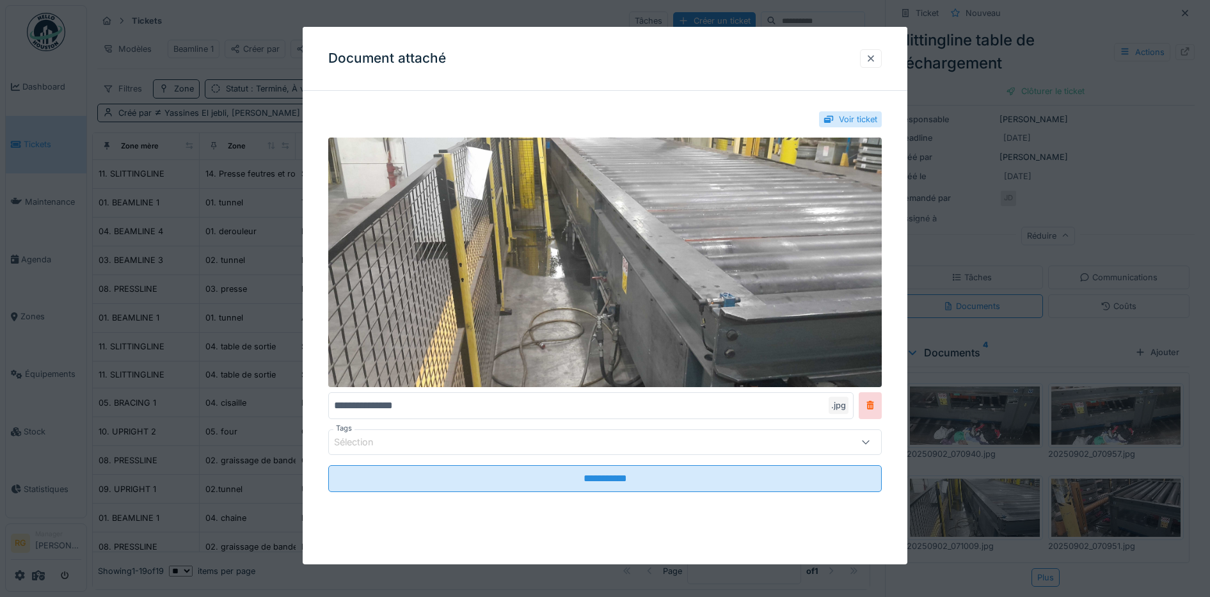
click at [876, 54] on div at bounding box center [871, 58] width 10 height 12
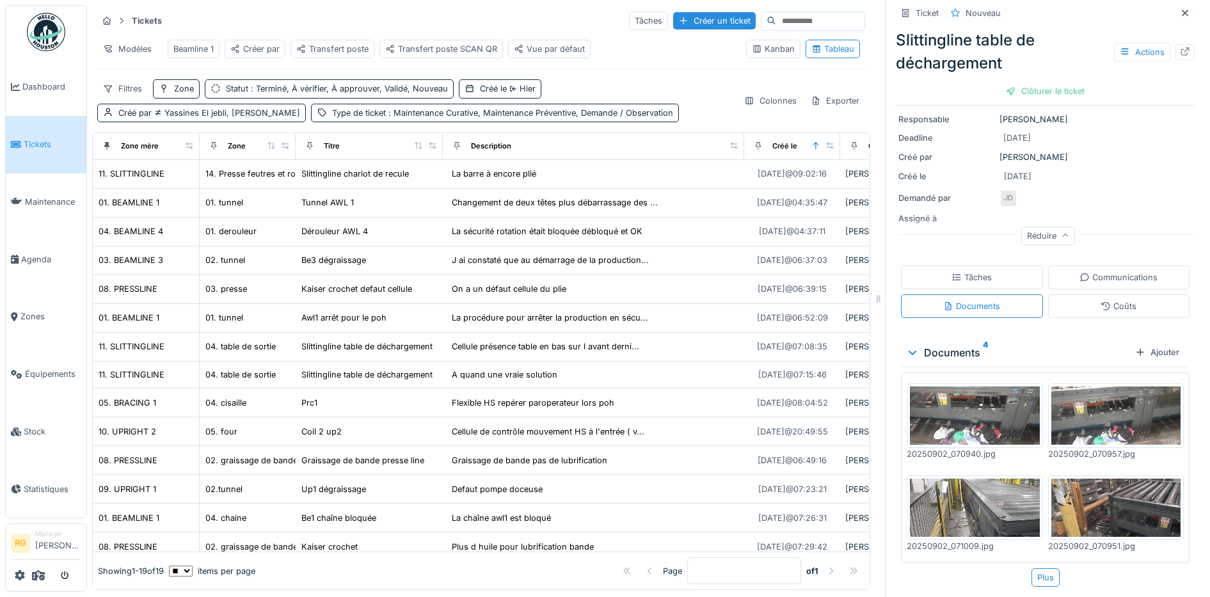
click at [1085, 491] on img at bounding box center [1116, 508] width 130 height 58
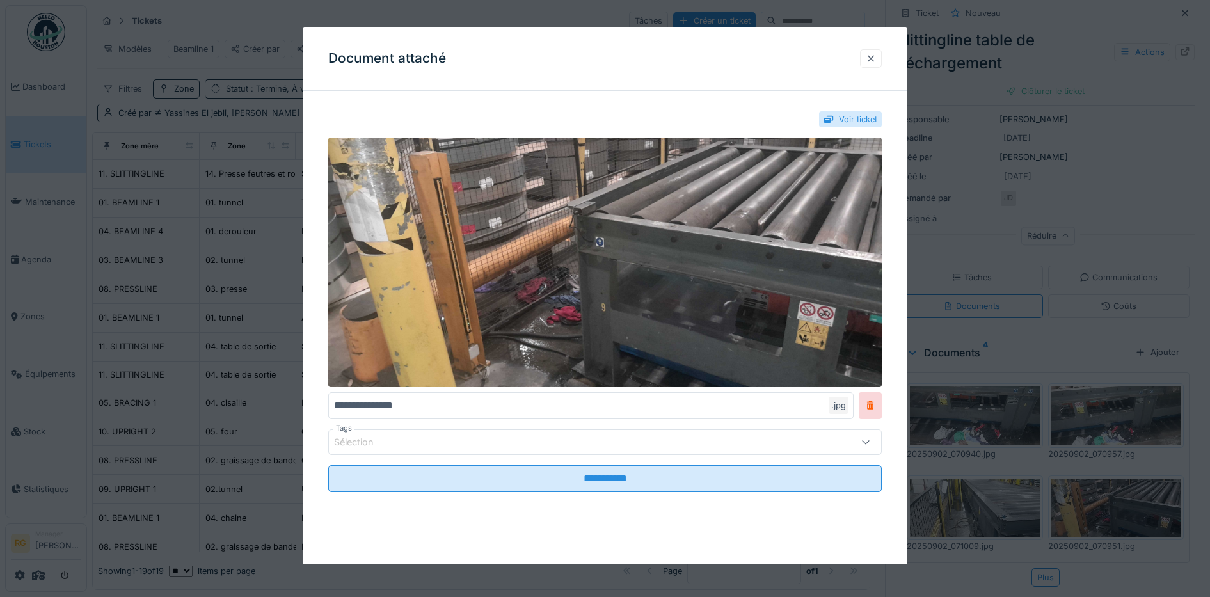
click at [876, 63] on div at bounding box center [871, 58] width 10 height 12
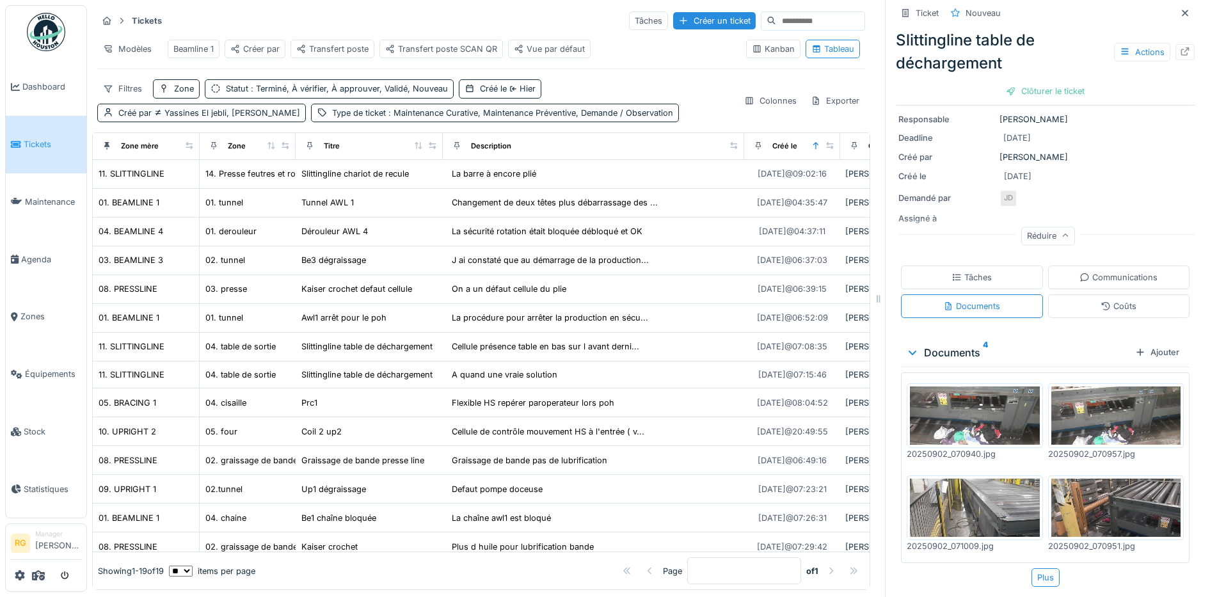
click at [1000, 268] on div "Tâches" at bounding box center [972, 278] width 142 height 24
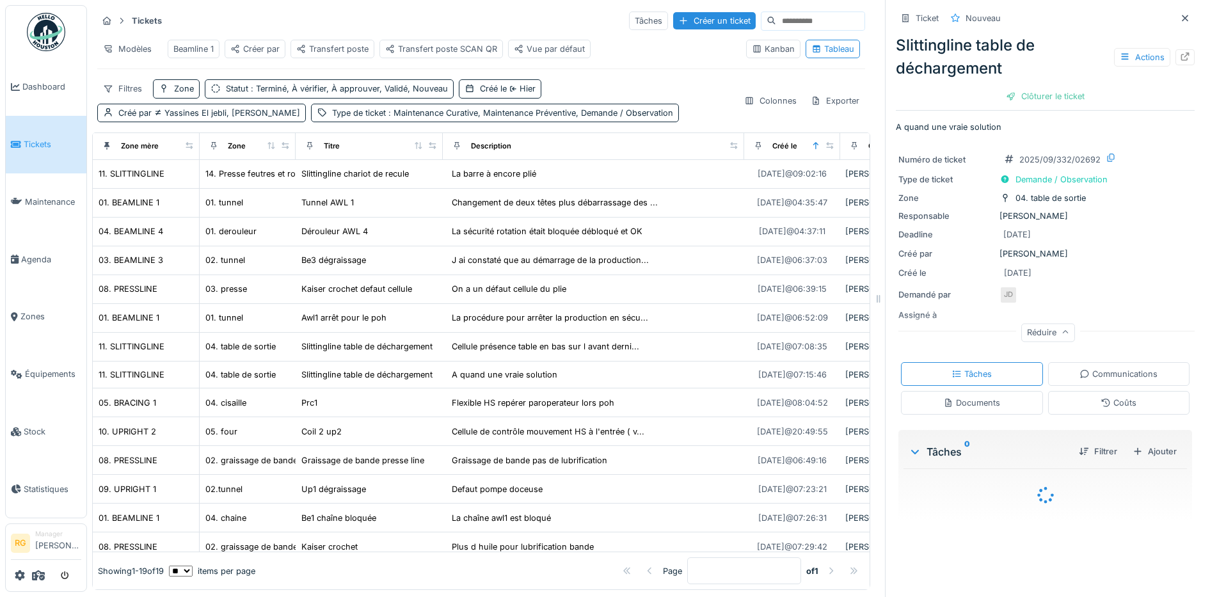
click at [961, 397] on div "Documents" at bounding box center [971, 403] width 57 height 12
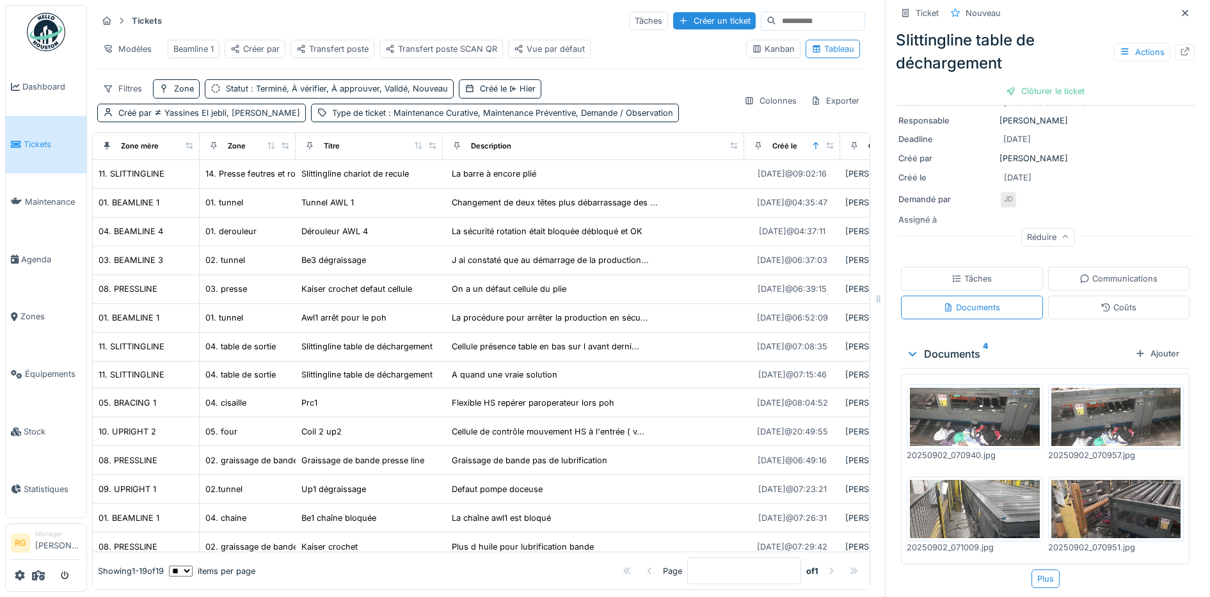
scroll to position [97, 0]
click at [1105, 271] on div "Communications" at bounding box center [1119, 277] width 78 height 12
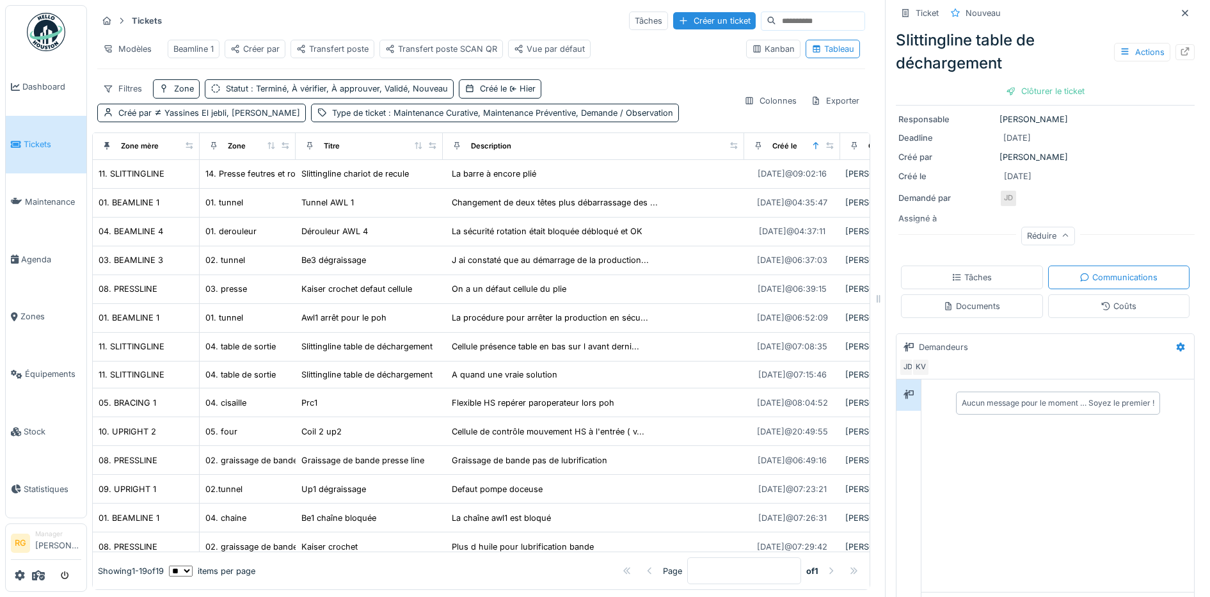
click at [1101, 300] on div "Coûts" at bounding box center [1119, 306] width 36 height 12
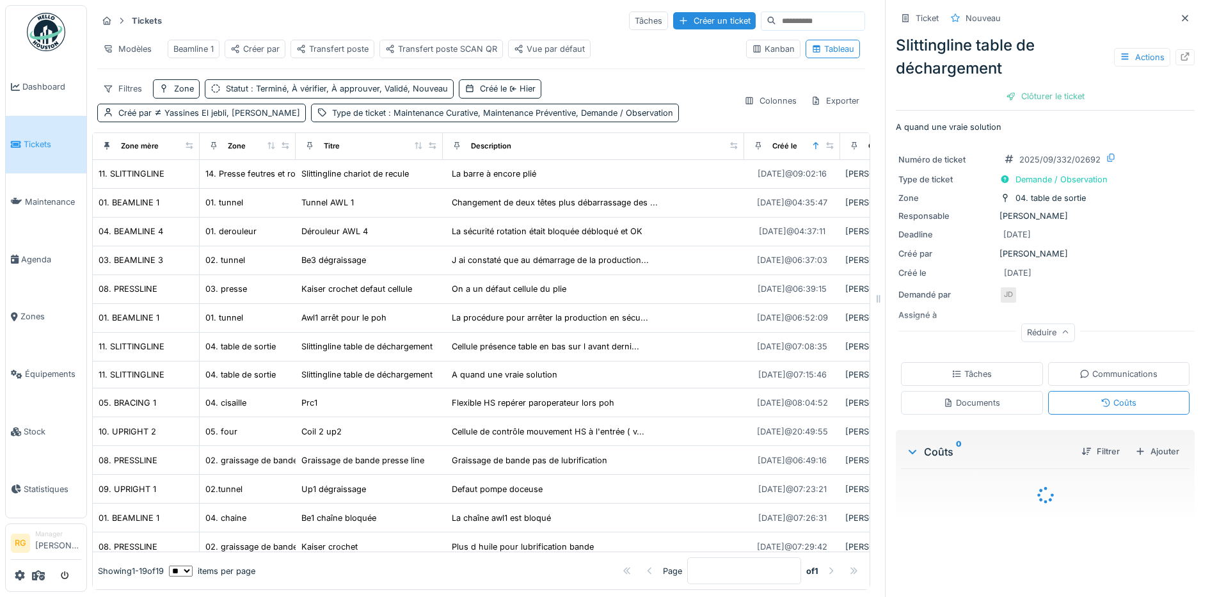
click at [963, 368] on div "Tâches" at bounding box center [972, 374] width 40 height 12
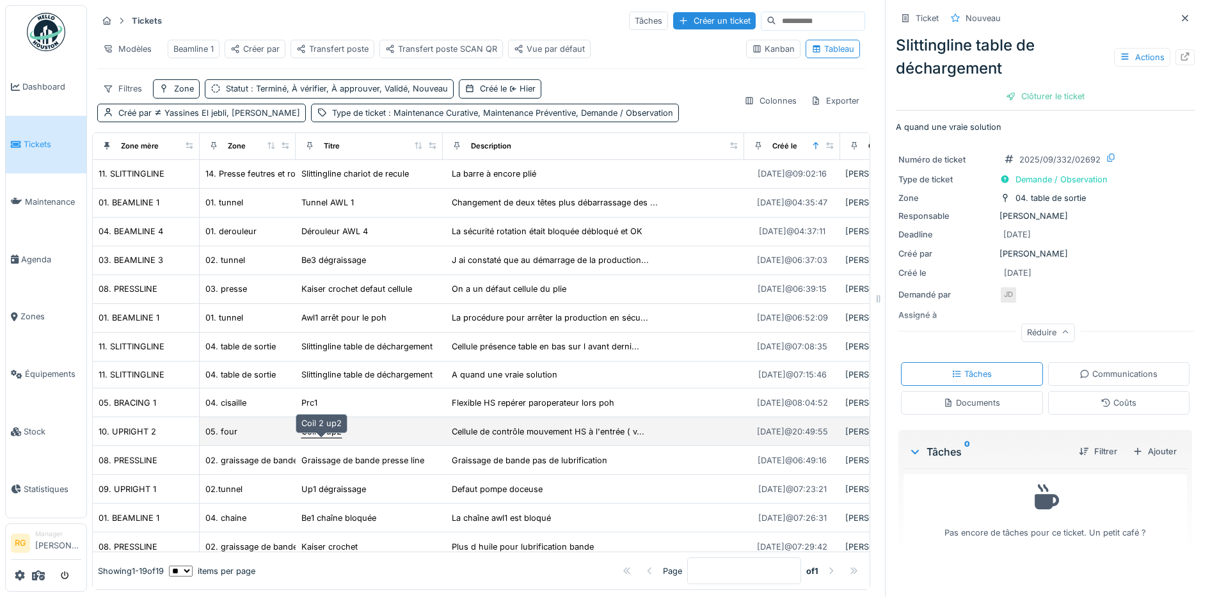
click at [319, 438] on div "Coil 2 up2" at bounding box center [321, 432] width 40 height 12
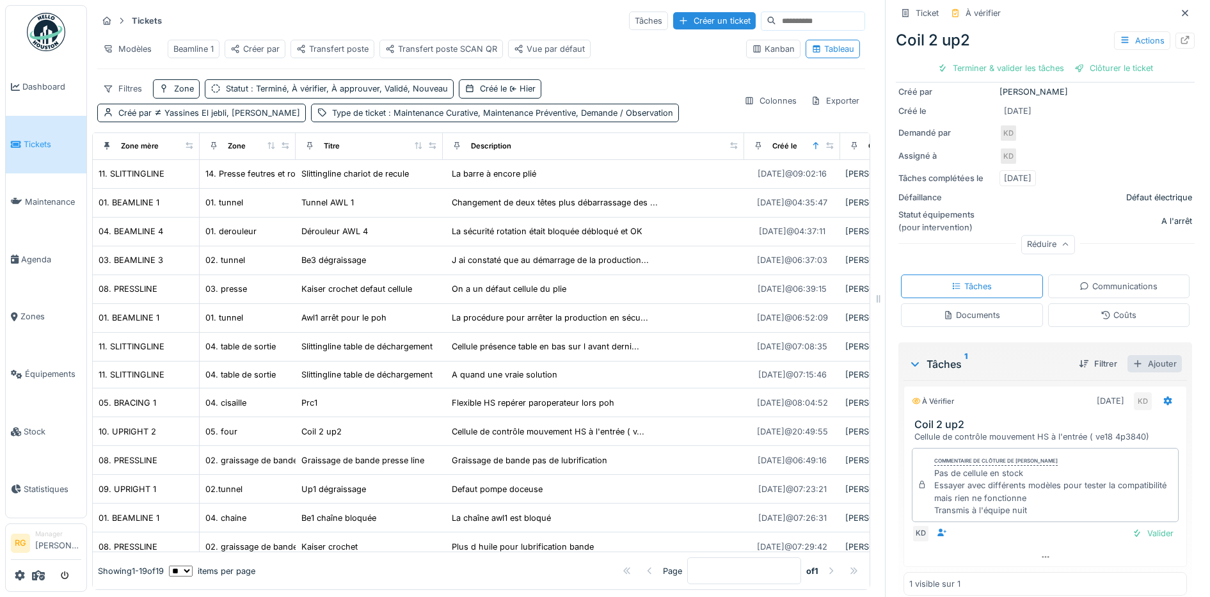
scroll to position [160, 0]
click at [964, 312] on div "Documents" at bounding box center [971, 313] width 57 height 12
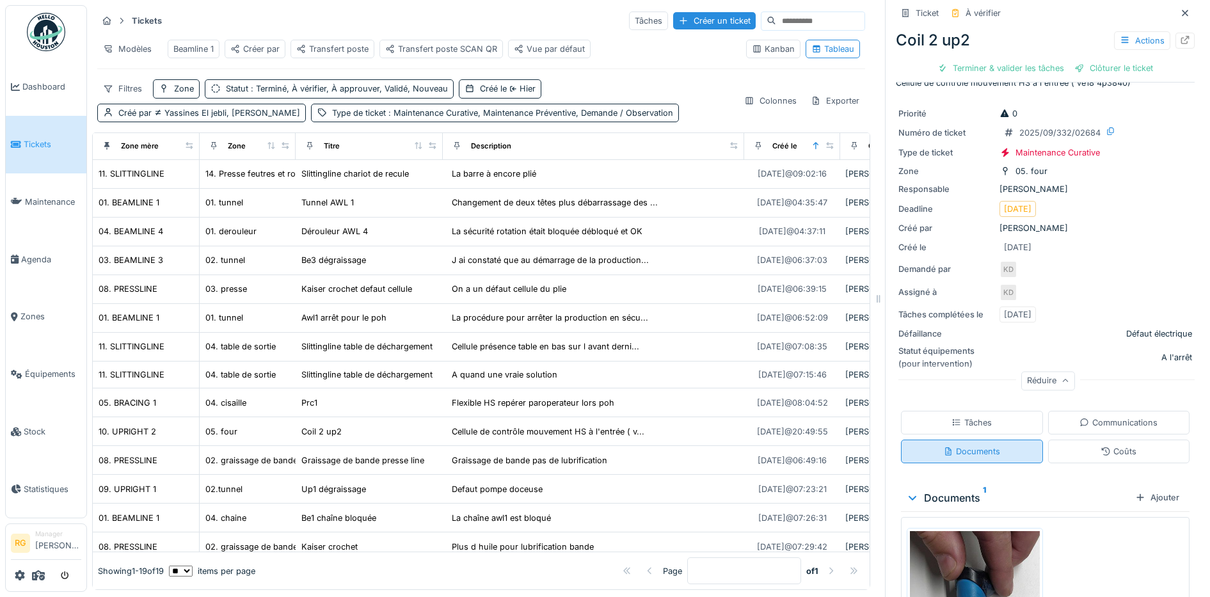
scroll to position [172, 0]
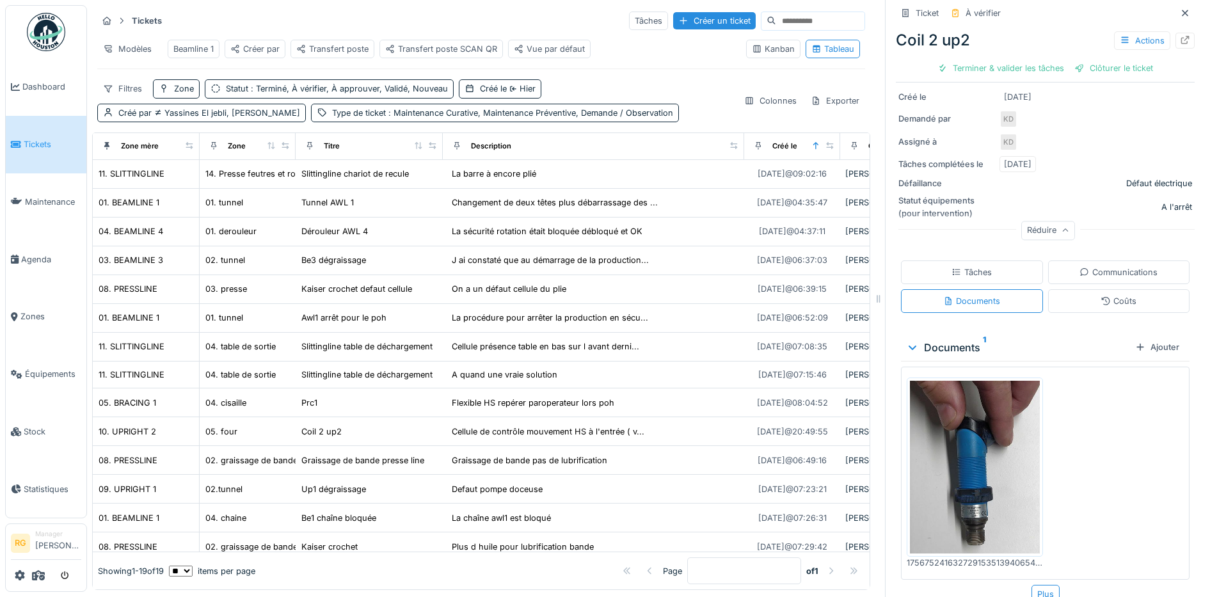
click at [945, 472] on img at bounding box center [975, 467] width 130 height 173
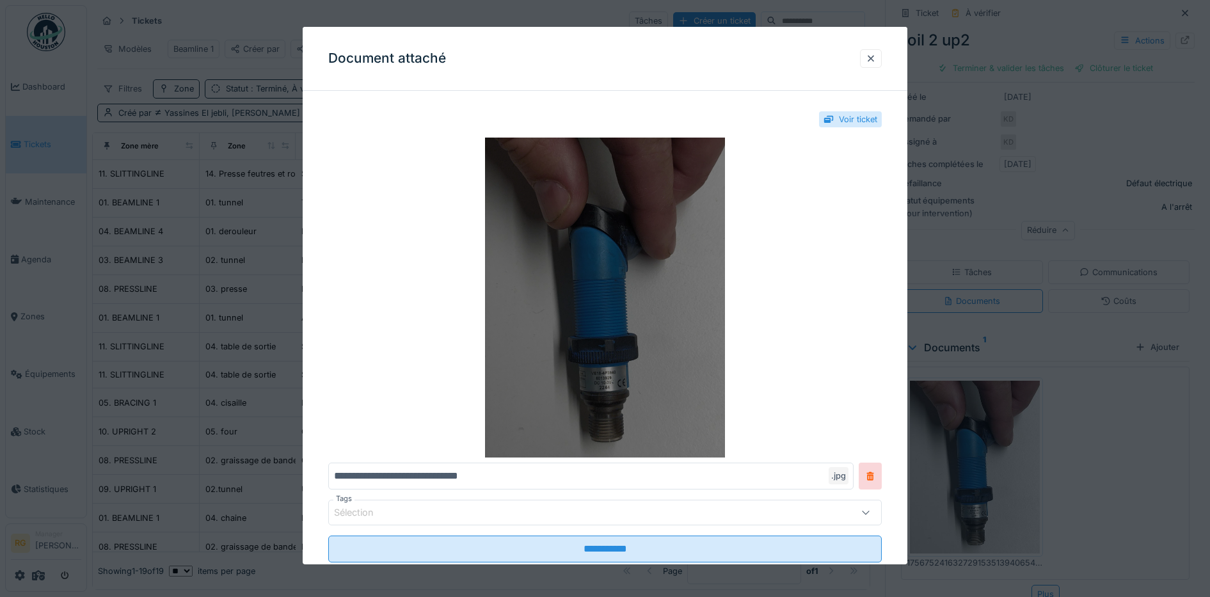
click at [666, 300] on img at bounding box center [605, 298] width 554 height 320
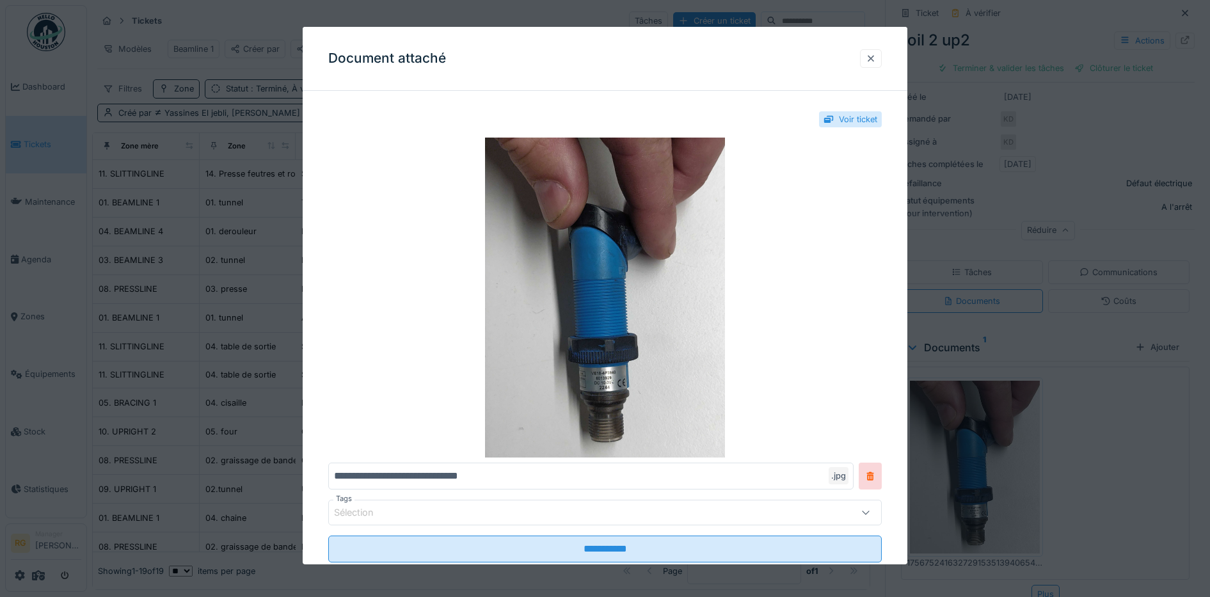
click at [876, 61] on div at bounding box center [871, 58] width 10 height 12
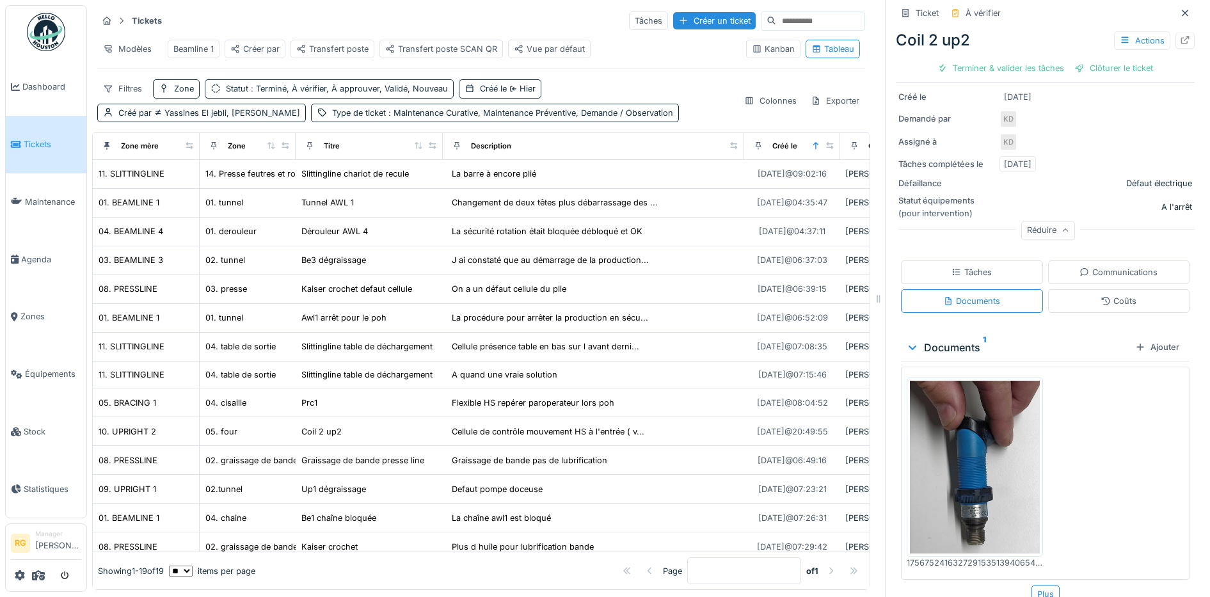
click at [952, 266] on div "Tâches" at bounding box center [972, 272] width 40 height 12
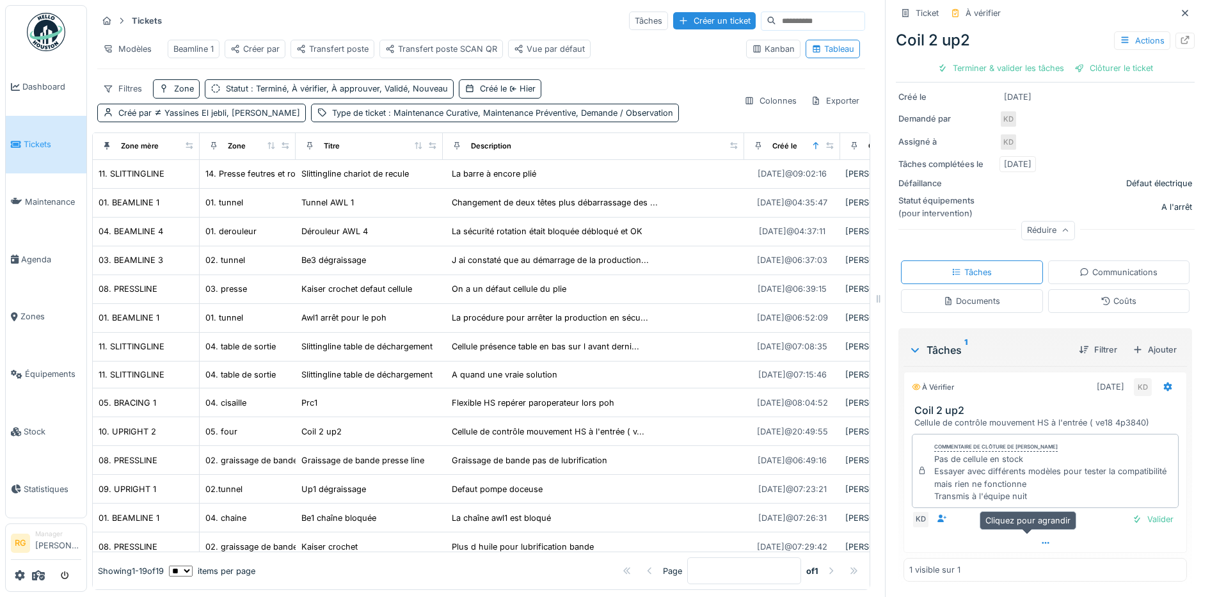
click at [1025, 537] on div at bounding box center [1045, 543] width 282 height 19
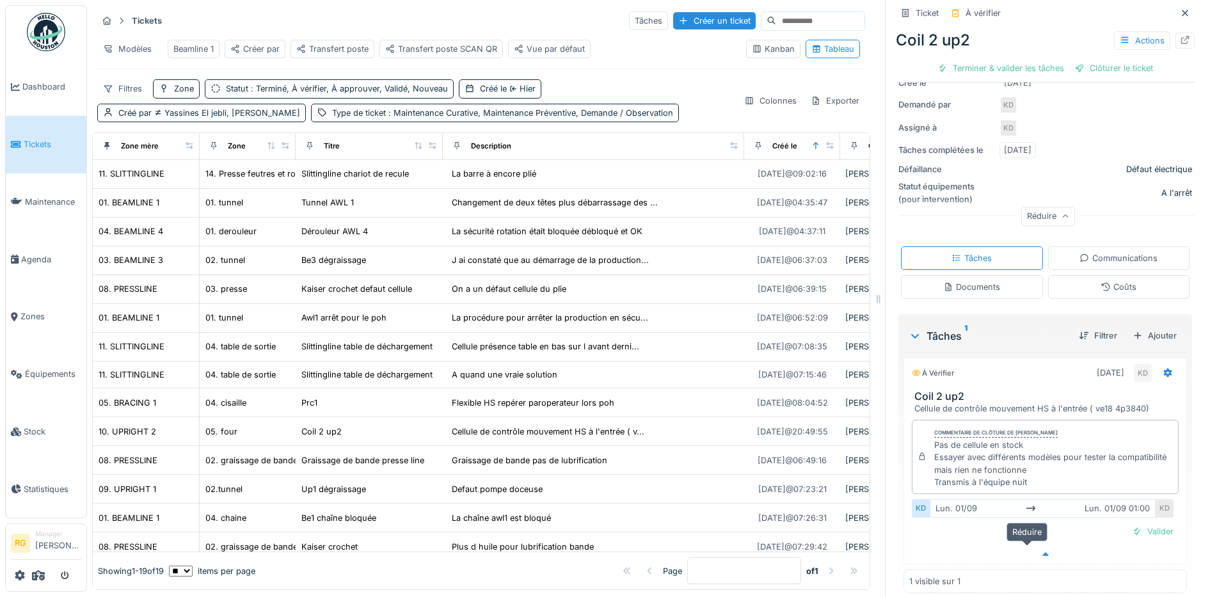
click at [1041, 550] on icon at bounding box center [1046, 554] width 10 height 8
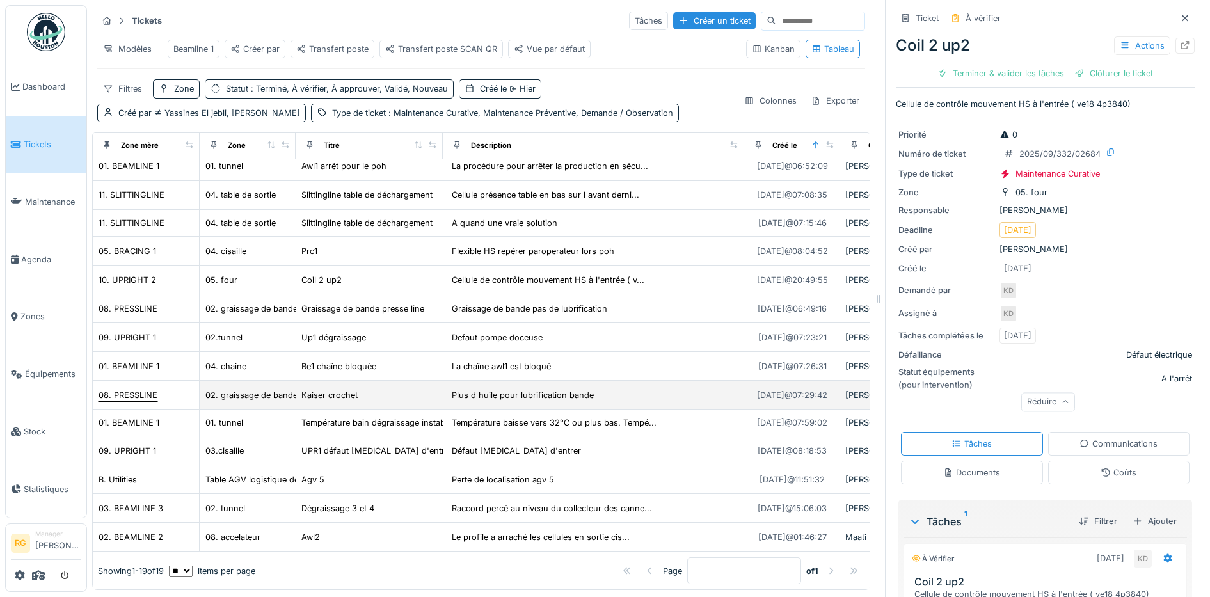
scroll to position [12, 0]
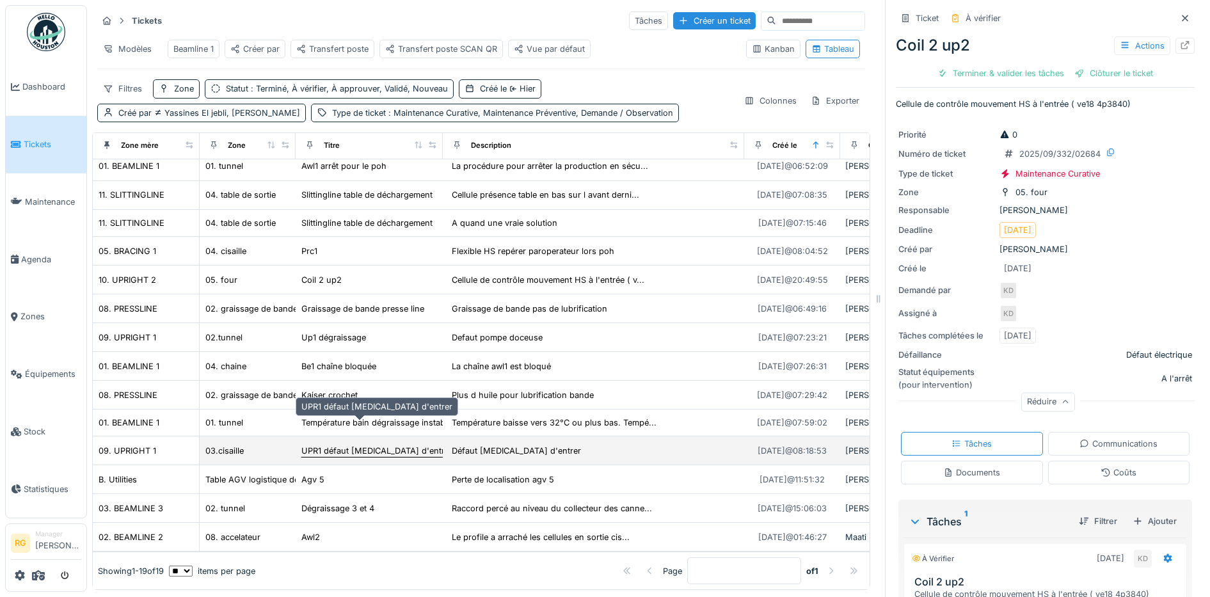
click at [338, 445] on div "UPR1 défaut [MEDICAL_DATA] d'entrer" at bounding box center [376, 451] width 151 height 12
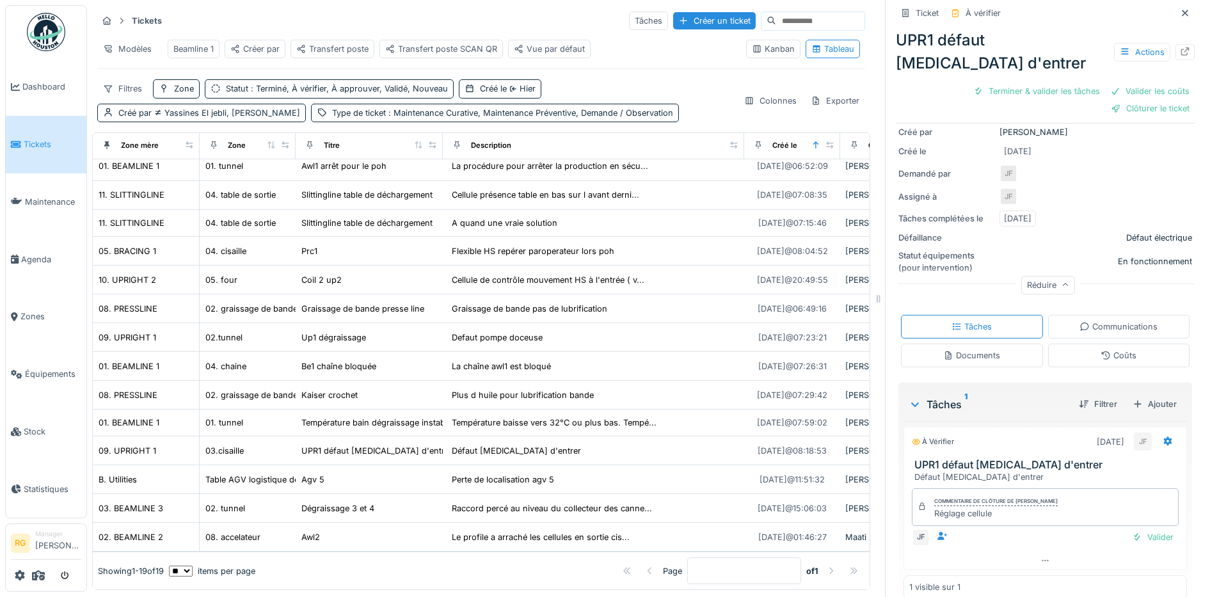
scroll to position [160, 0]
click at [961, 347] on div "Documents" at bounding box center [971, 353] width 57 height 12
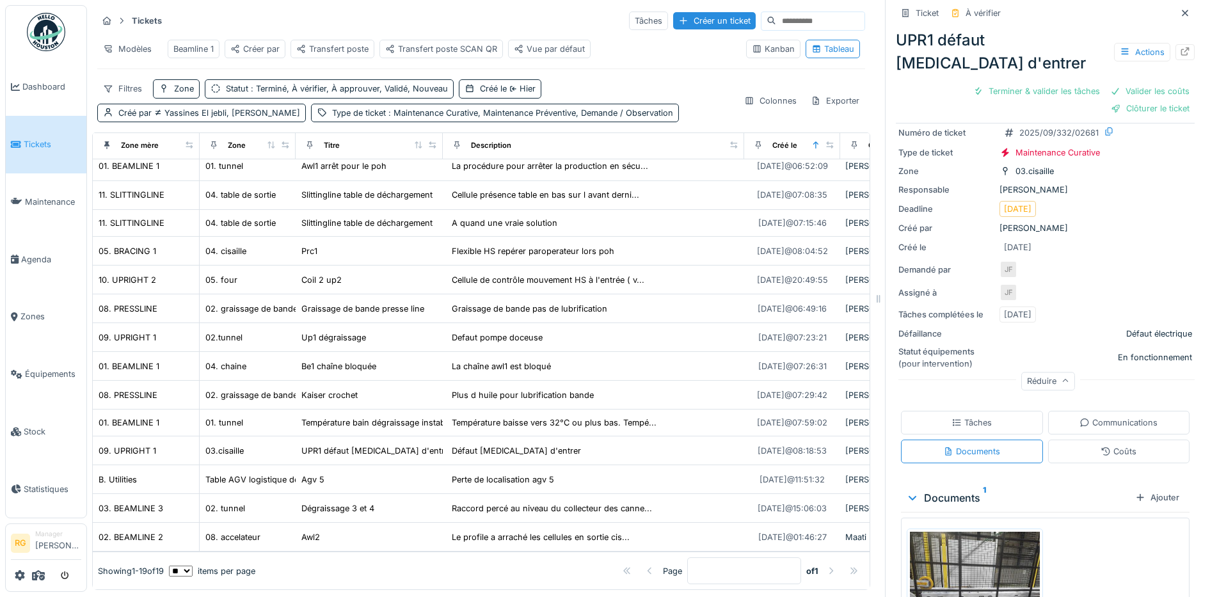
scroll to position [175, 0]
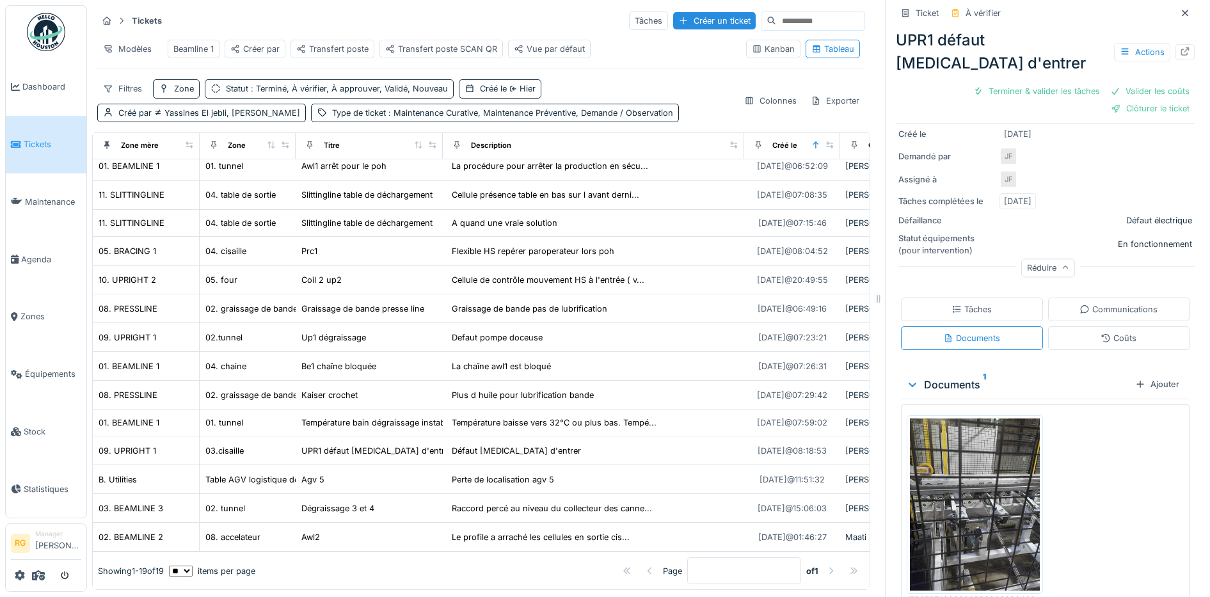
click at [958, 488] on img at bounding box center [975, 505] width 130 height 173
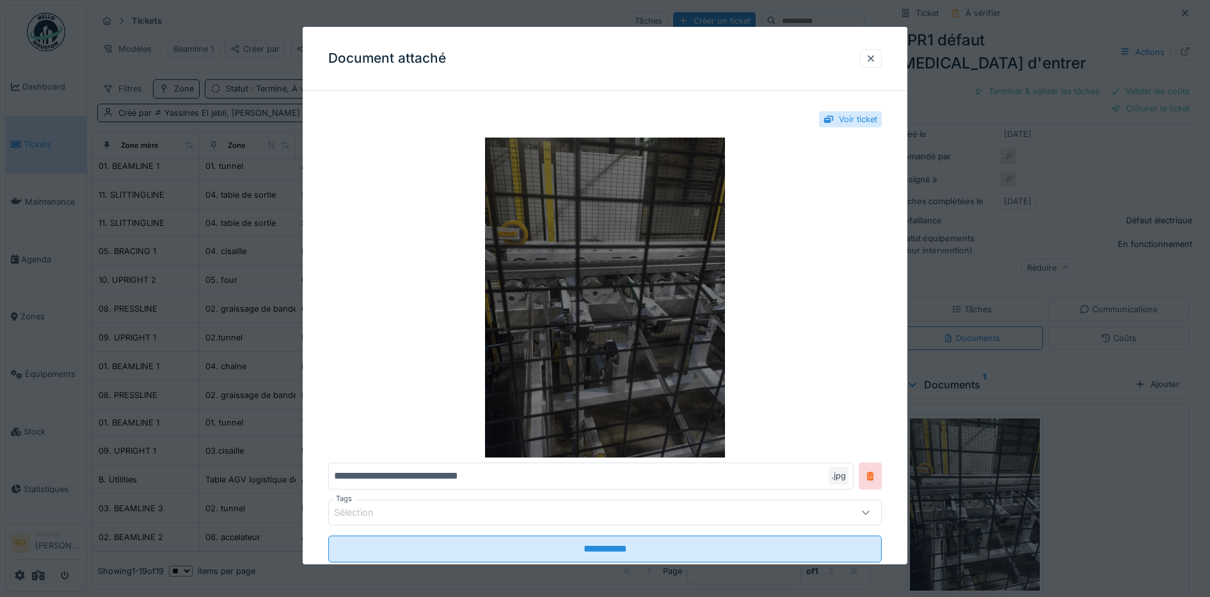
click at [646, 257] on img at bounding box center [605, 298] width 554 height 320
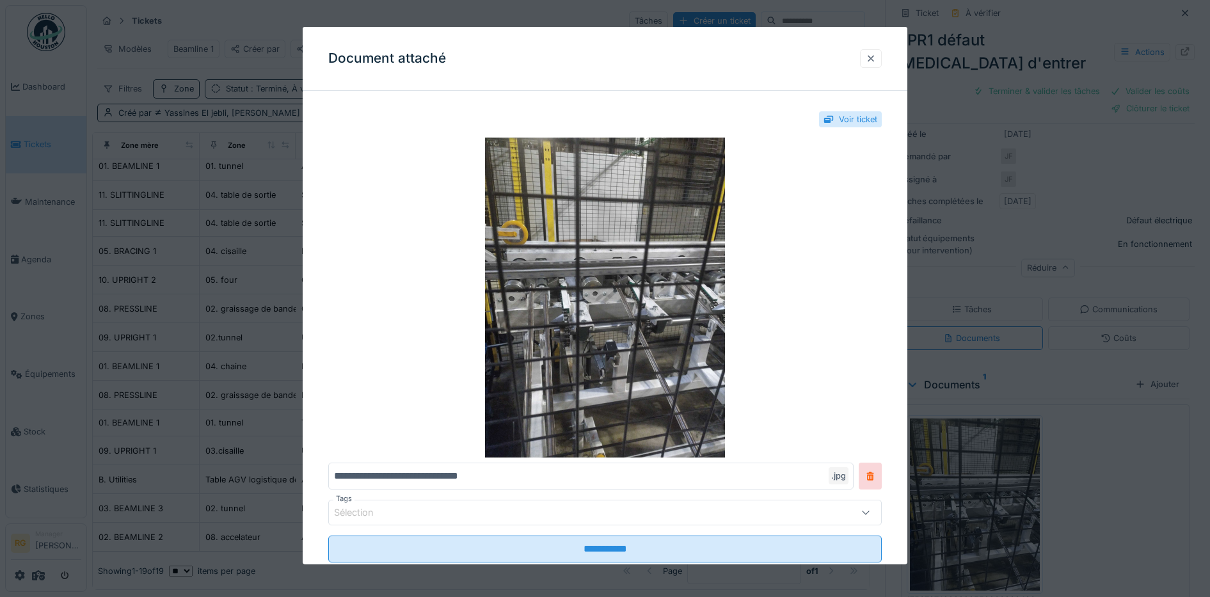
click at [876, 54] on div at bounding box center [871, 58] width 10 height 12
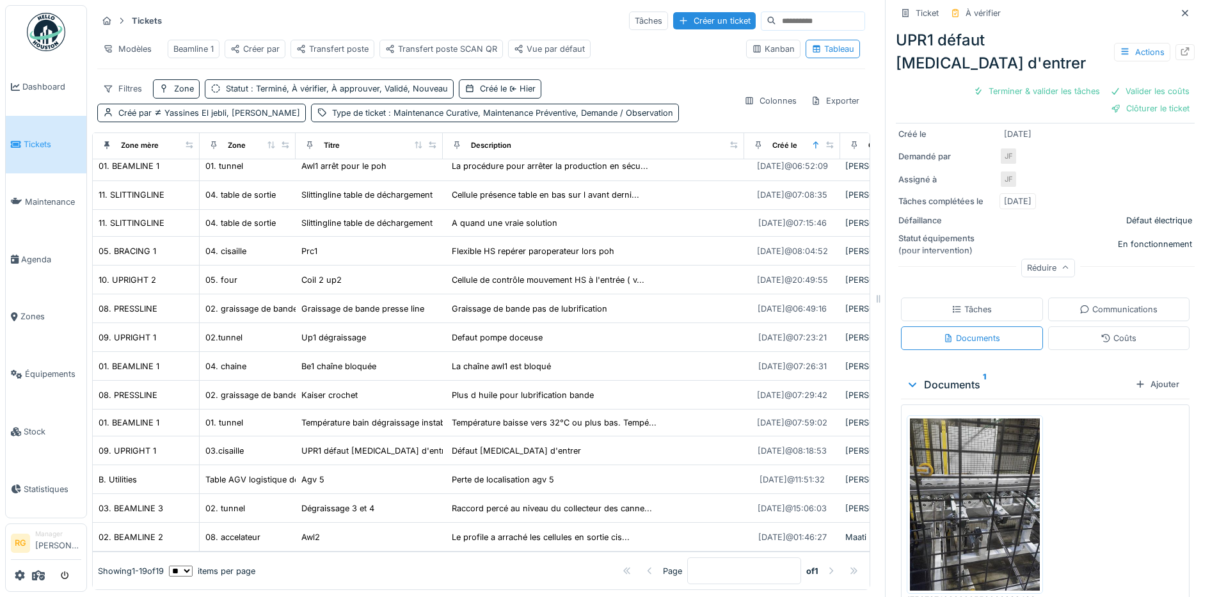
click at [963, 303] on div "Tâches" at bounding box center [972, 309] width 40 height 12
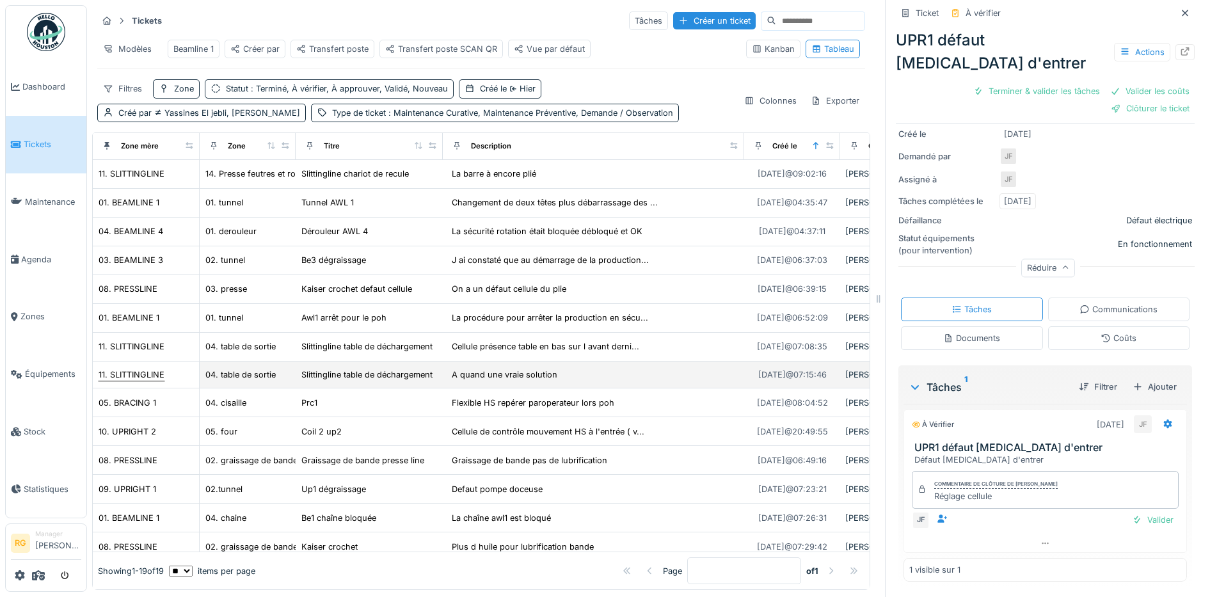
scroll to position [0, 0]
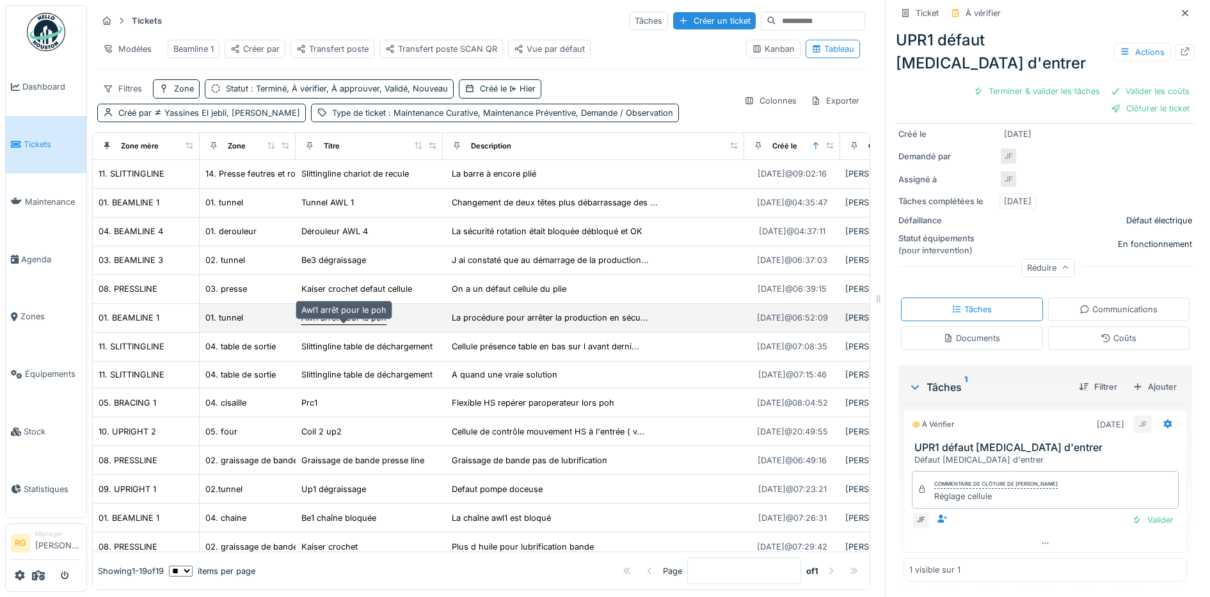
click at [344, 324] on div "Awl1 arrêt pour le poh" at bounding box center [343, 318] width 85 height 12
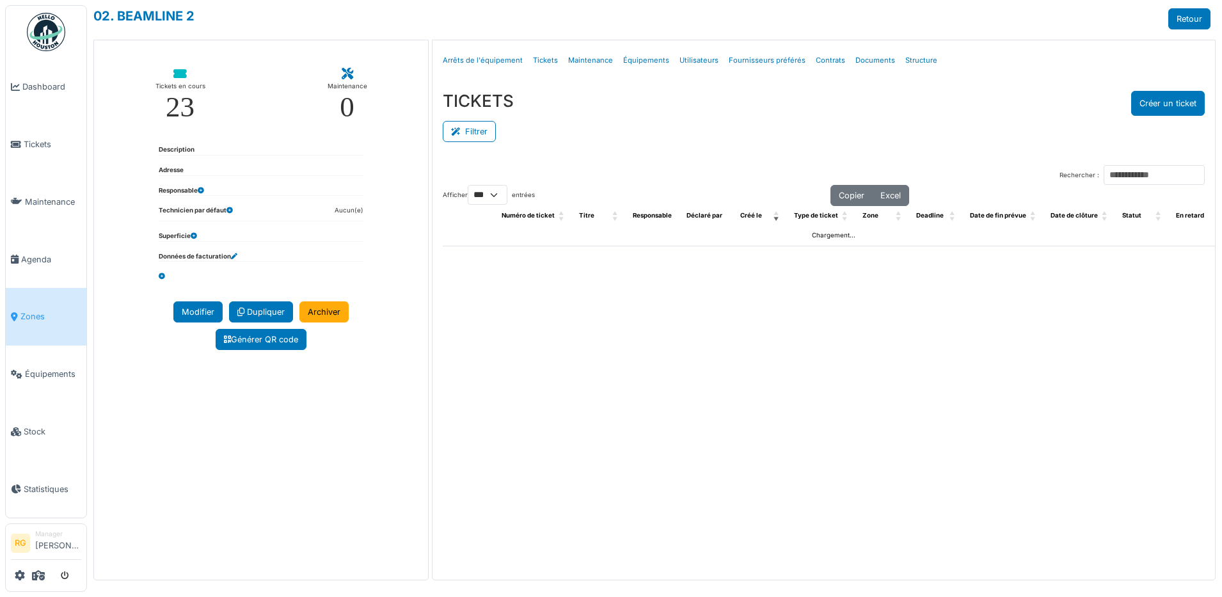
select select "***"
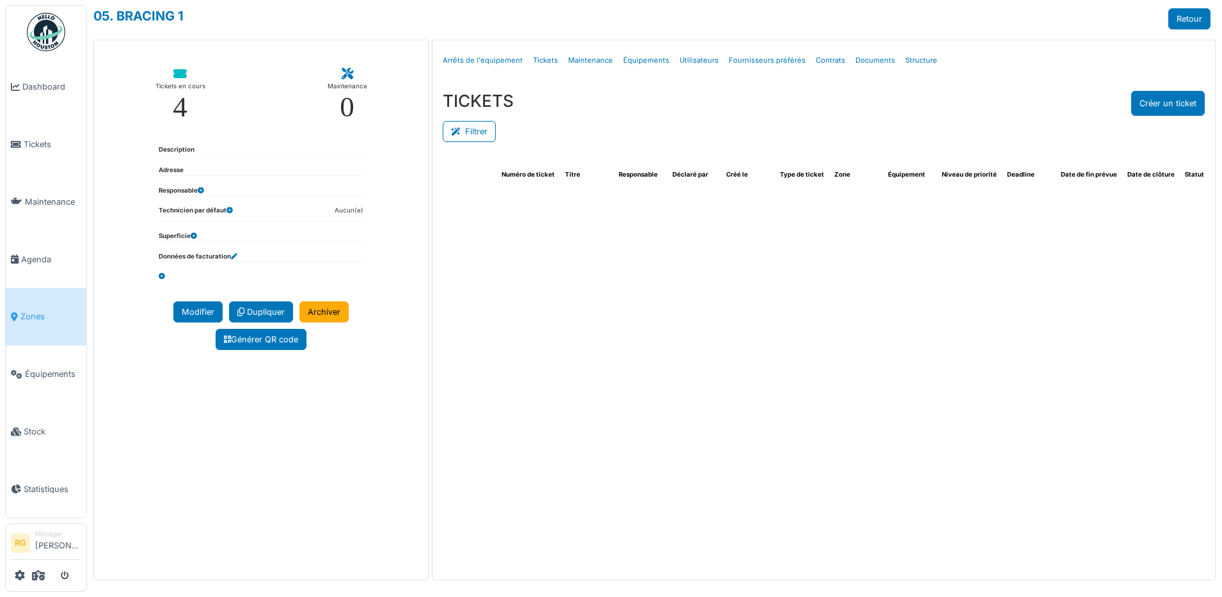
select select "***"
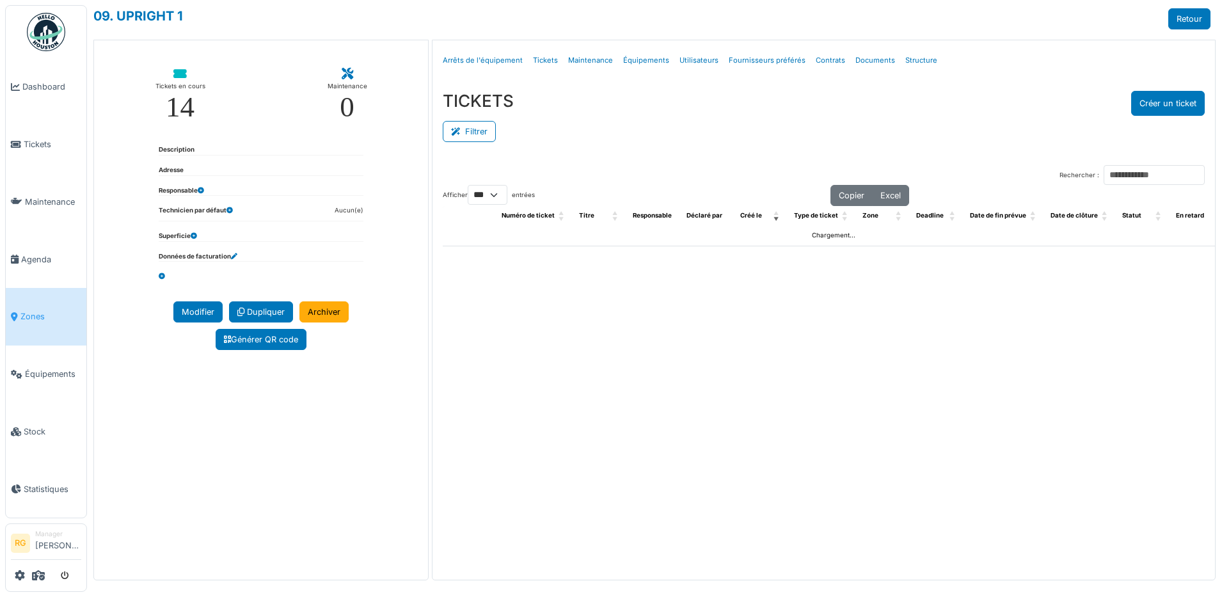
select select "***"
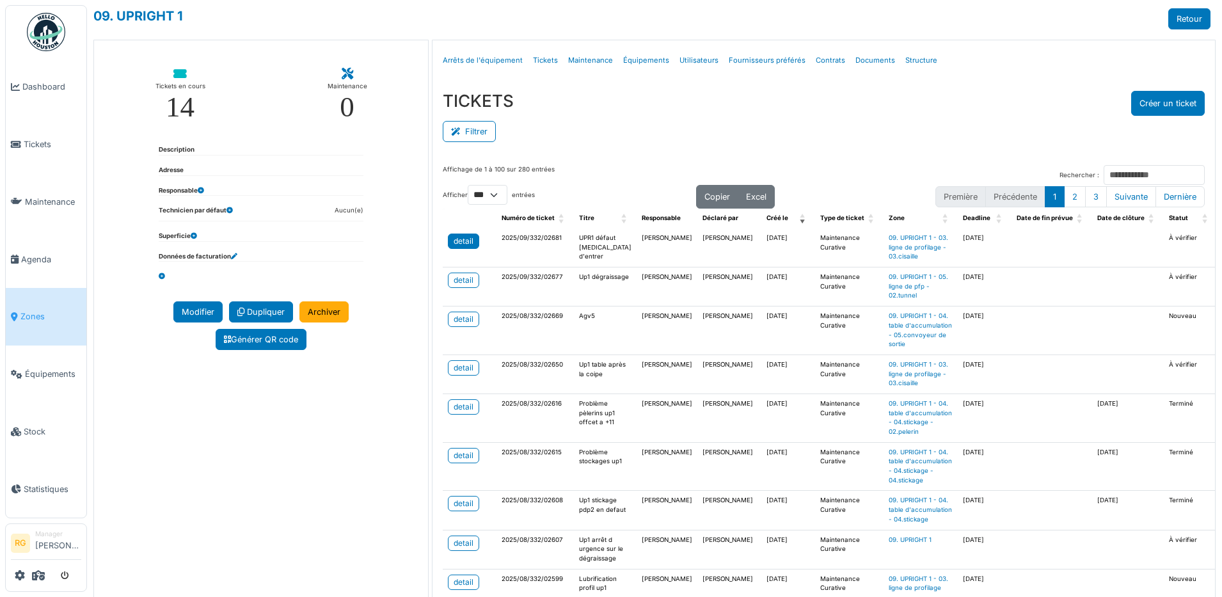
click at [454, 244] on div "detail" at bounding box center [464, 242] width 20 height 12
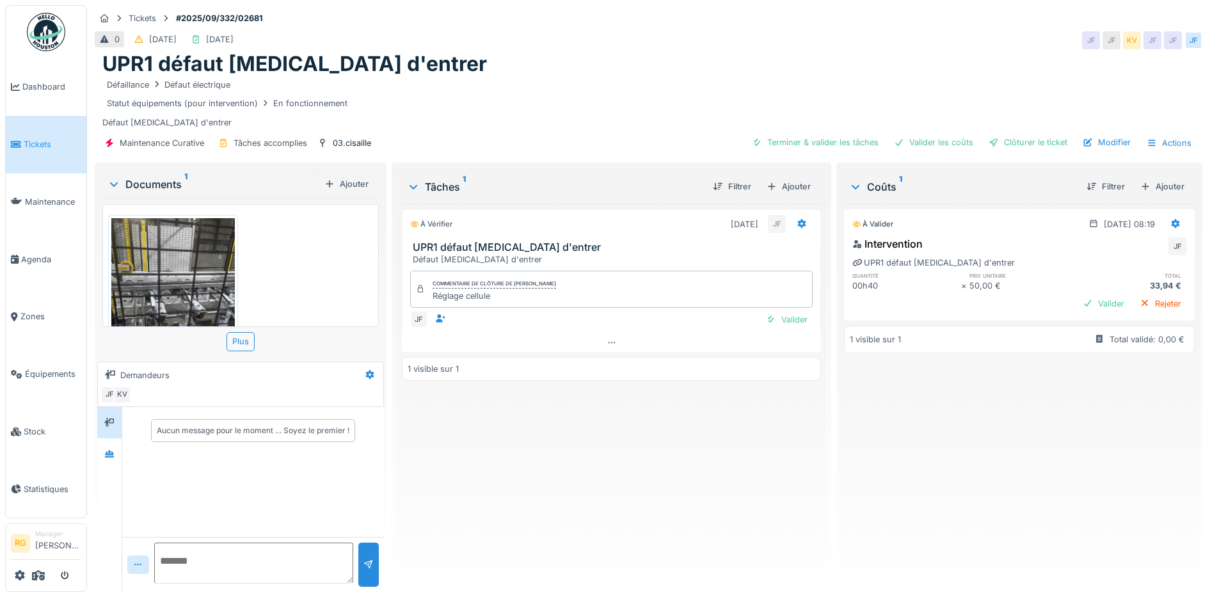
click at [159, 268] on img at bounding box center [173, 300] width 124 height 164
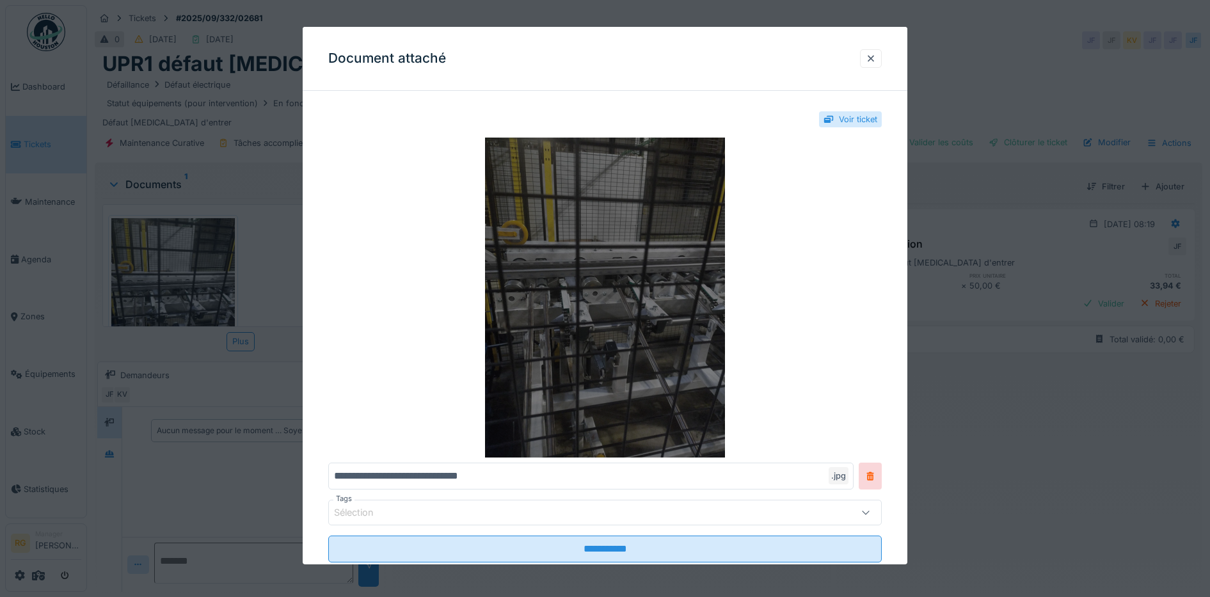
click at [648, 316] on img at bounding box center [605, 298] width 554 height 320
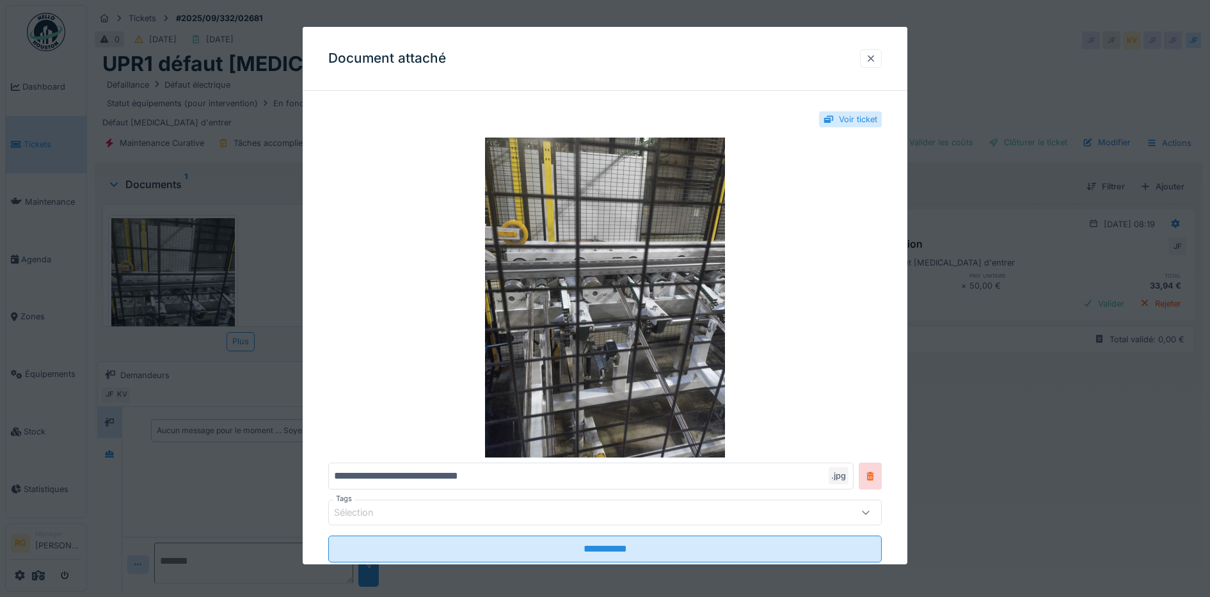
click at [870, 62] on div at bounding box center [871, 58] width 22 height 19
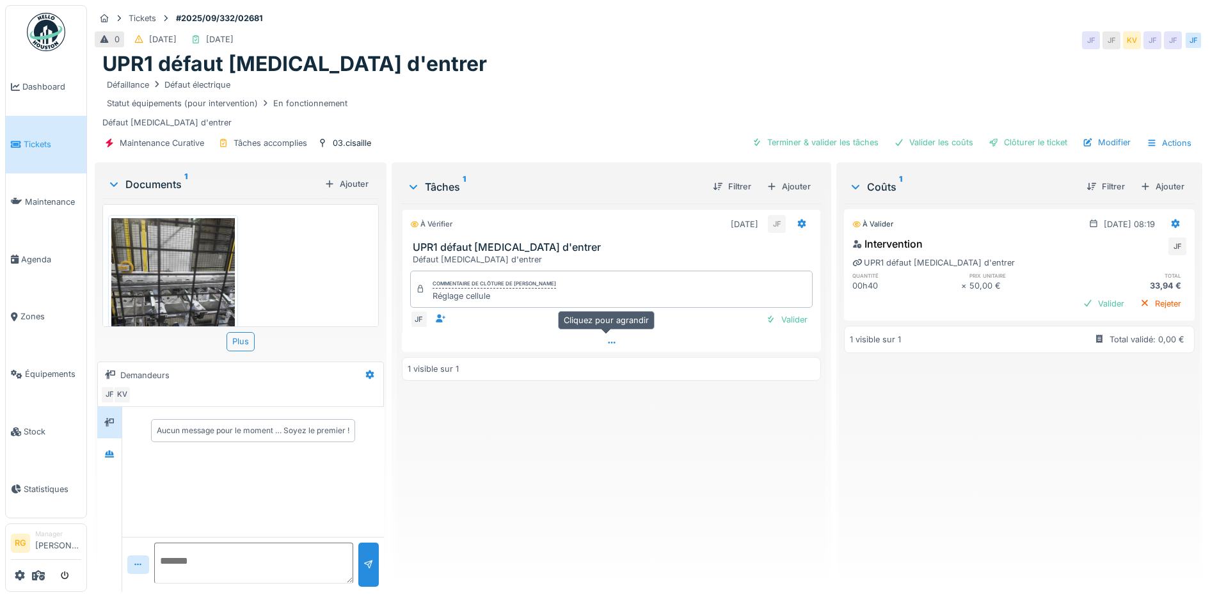
click at [607, 346] on icon at bounding box center [612, 343] width 10 height 8
click at [607, 365] on icon at bounding box center [612, 369] width 10 height 8
